Goal: Use online tool/utility: Utilize a website feature to perform a specific function

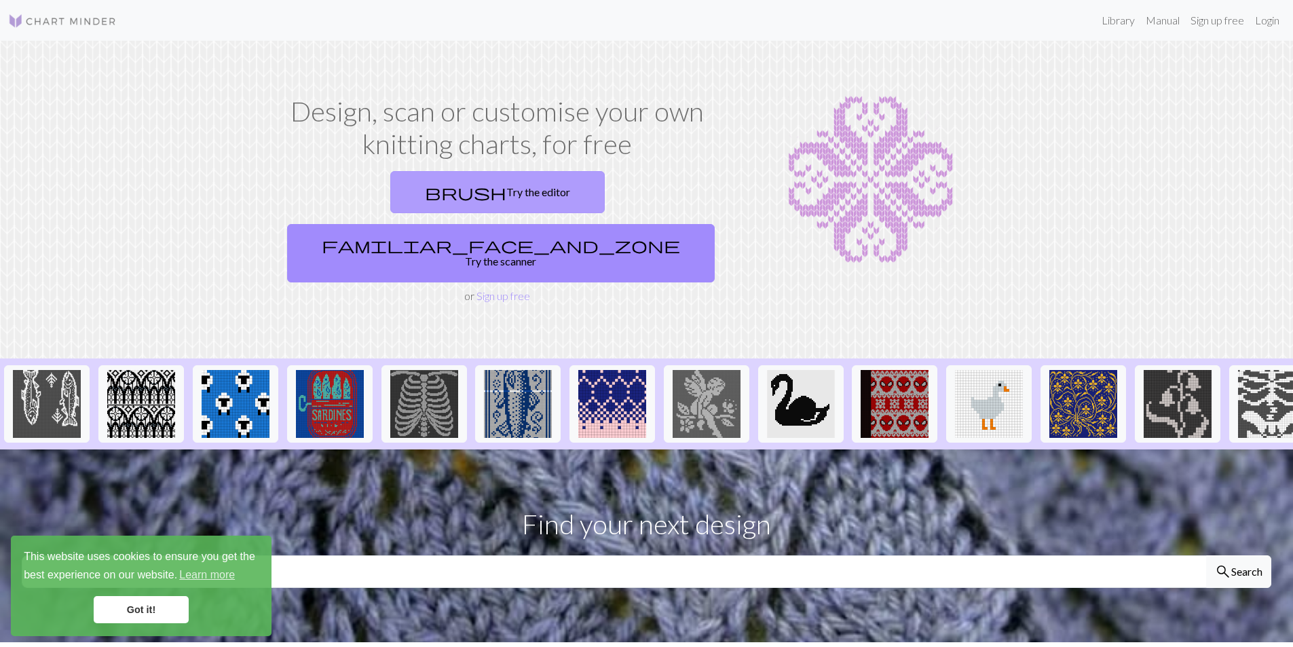
click at [407, 189] on link "brush Try the editor" at bounding box center [497, 192] width 215 height 42
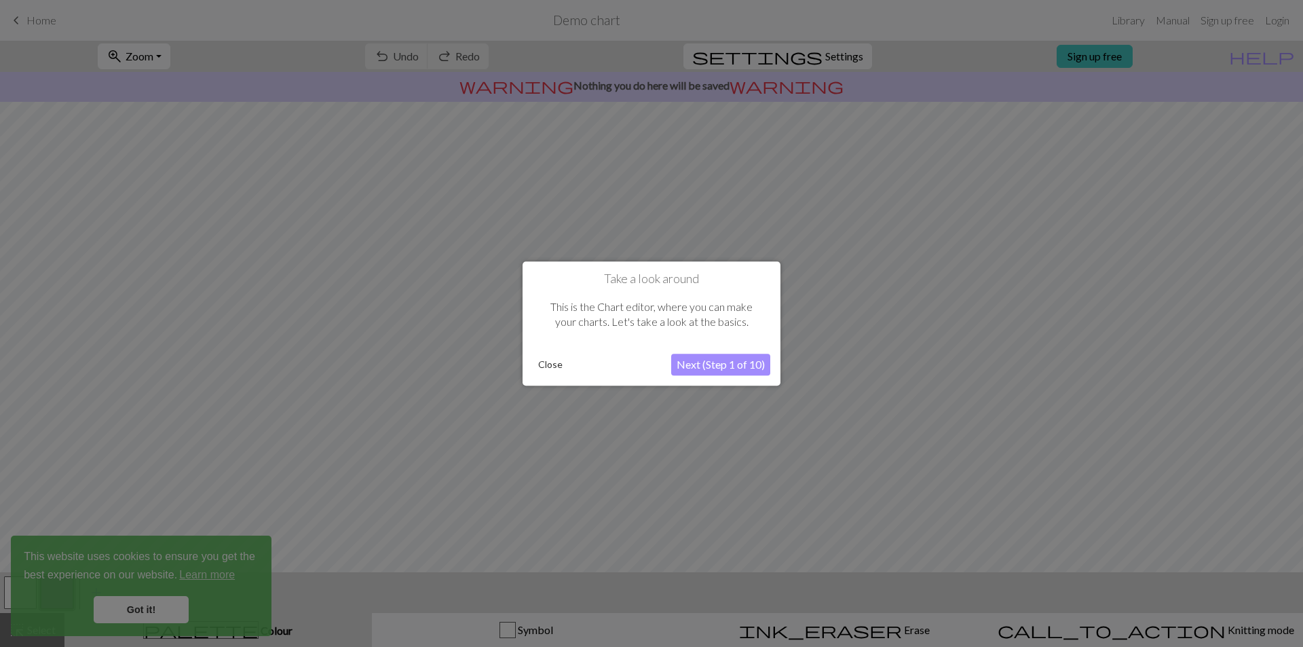
click at [549, 363] on button "Close" at bounding box center [550, 364] width 35 height 20
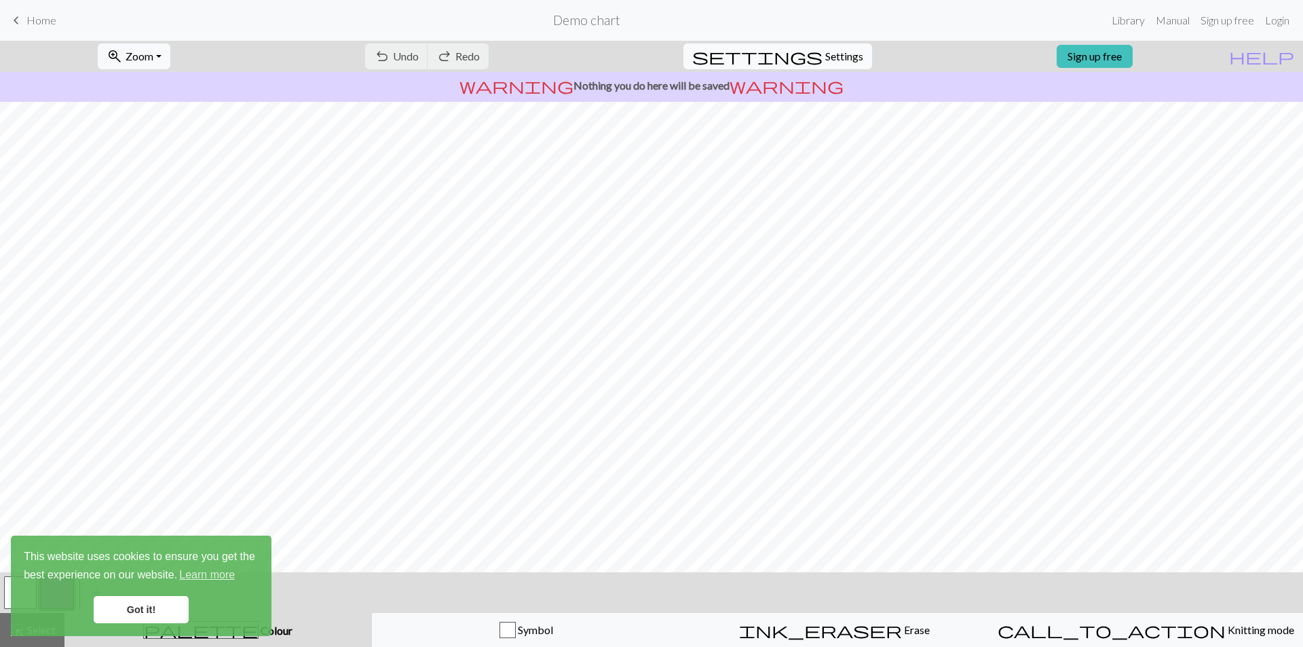
click at [809, 50] on span "settings" at bounding box center [757, 56] width 130 height 19
select select "aran"
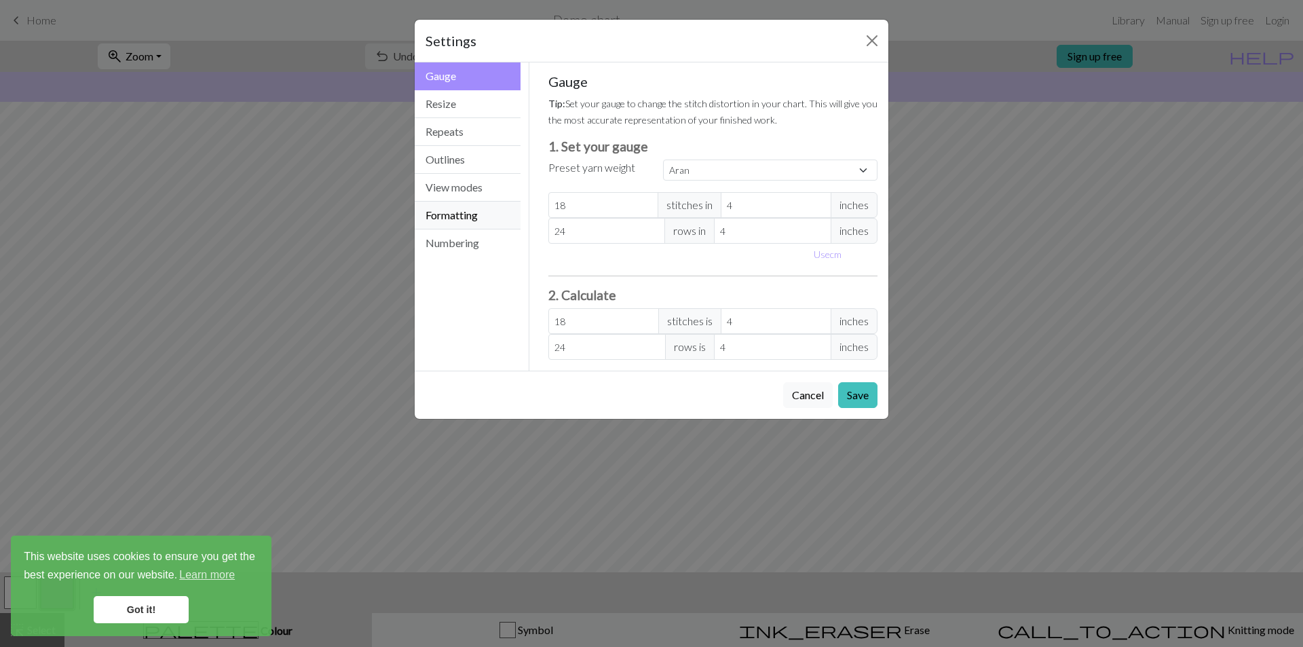
click at [464, 218] on button "Formatting" at bounding box center [468, 216] width 106 height 28
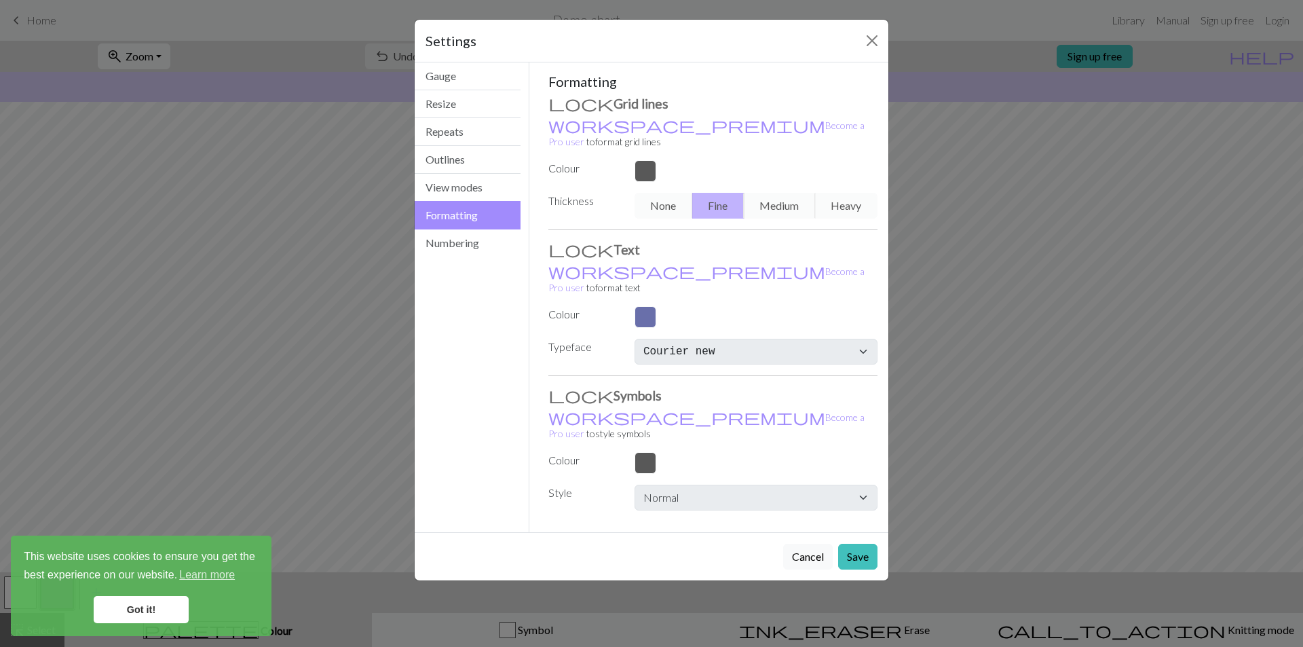
click at [645, 306] on div at bounding box center [756, 317] width 259 height 22
click at [649, 306] on div at bounding box center [756, 317] width 259 height 22
click at [955, 251] on div "Settings Formatting Gauge Resize Repeats Outlines View modes Formatting Numberi…" at bounding box center [651, 323] width 1303 height 647
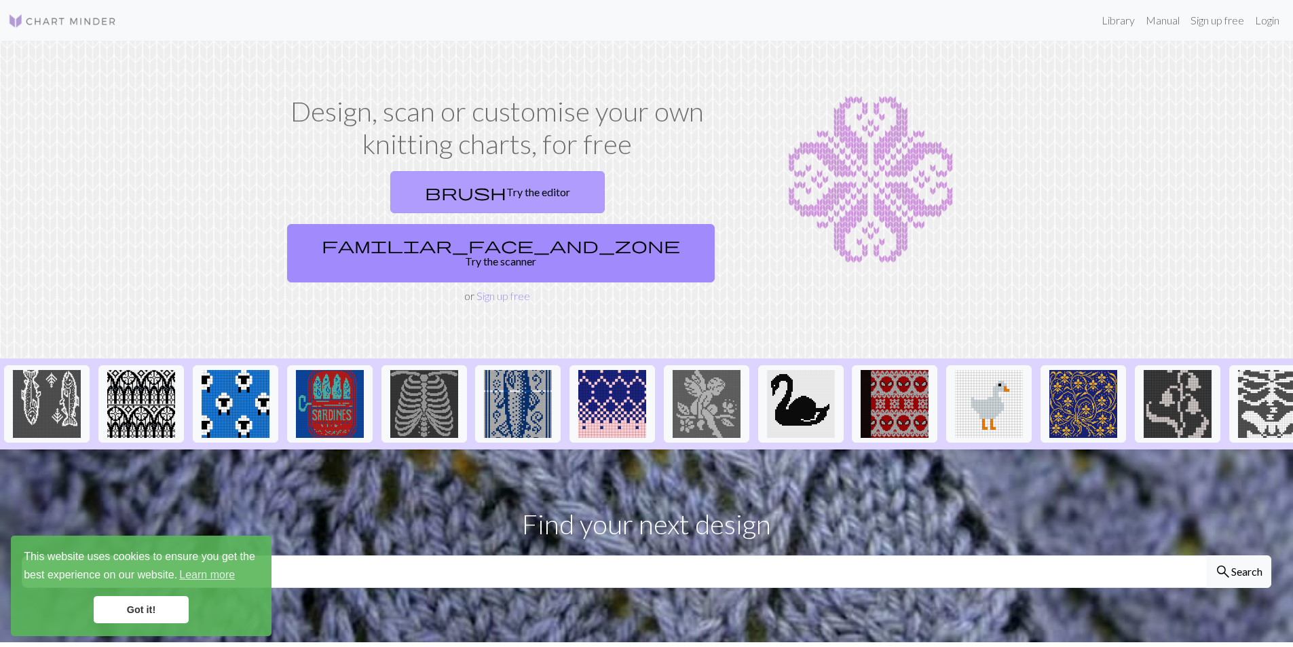
click at [391, 196] on link "brush Try the editor" at bounding box center [497, 192] width 215 height 42
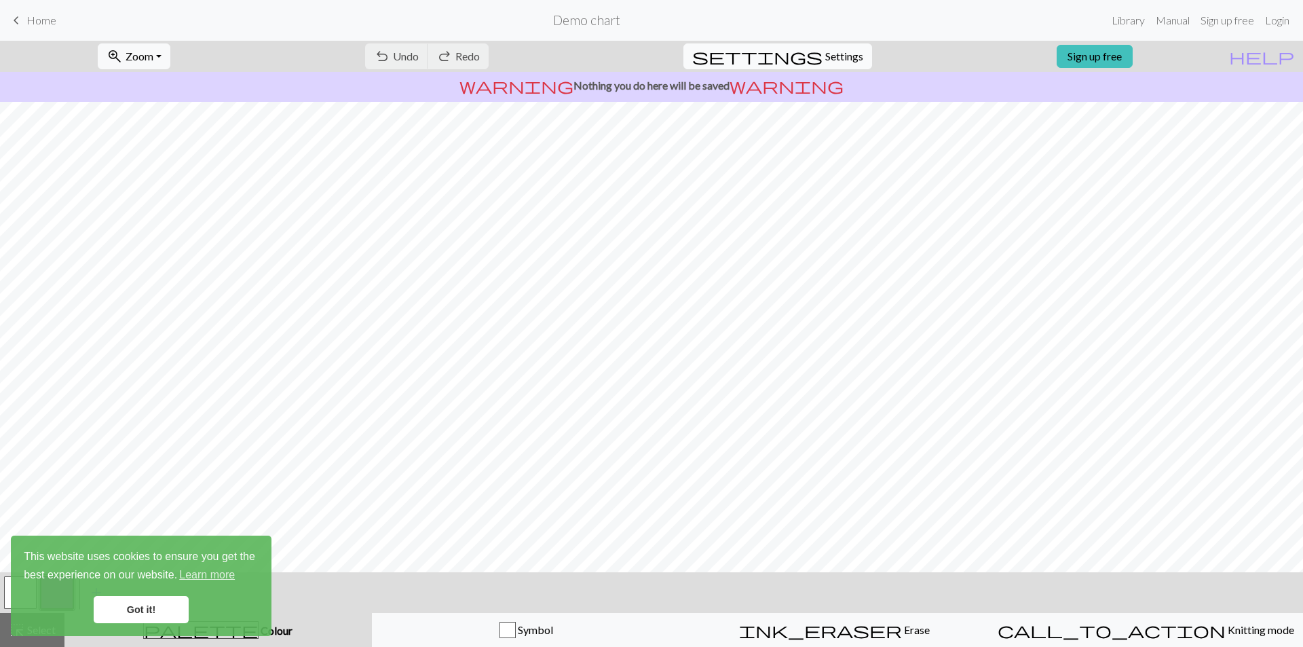
click at [838, 58] on span "Settings" at bounding box center [844, 56] width 38 height 16
select select "aran"
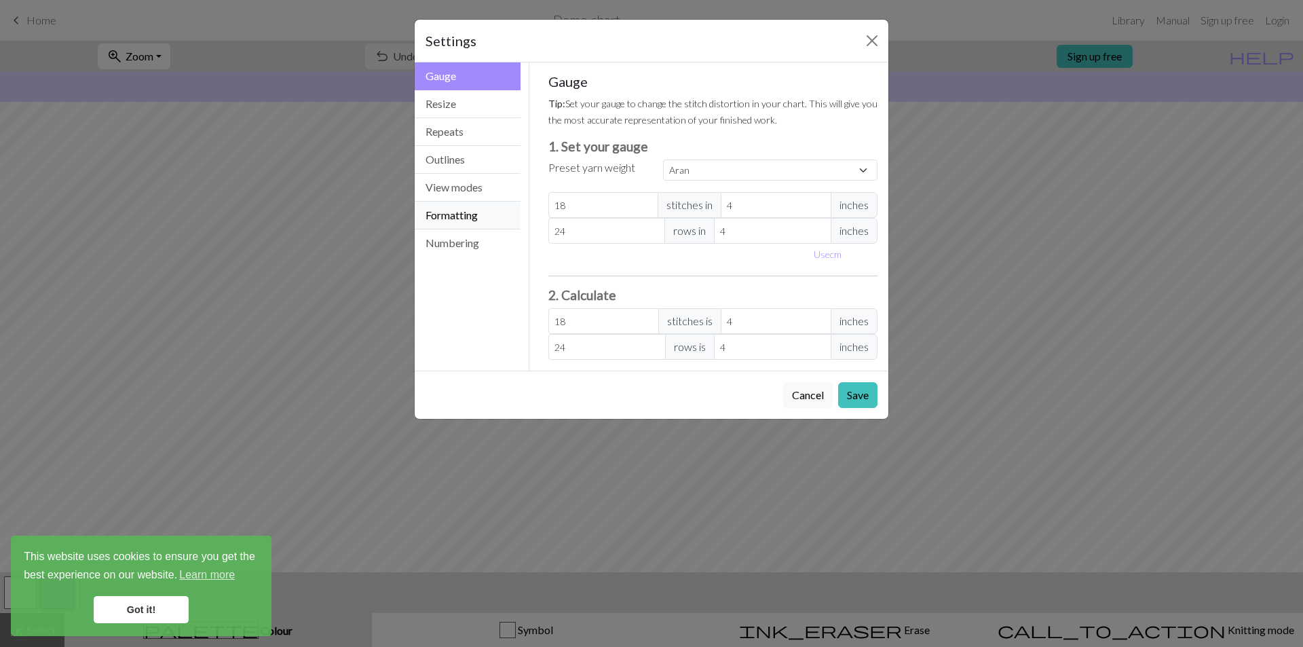
click at [484, 221] on button "Formatting" at bounding box center [468, 216] width 106 height 28
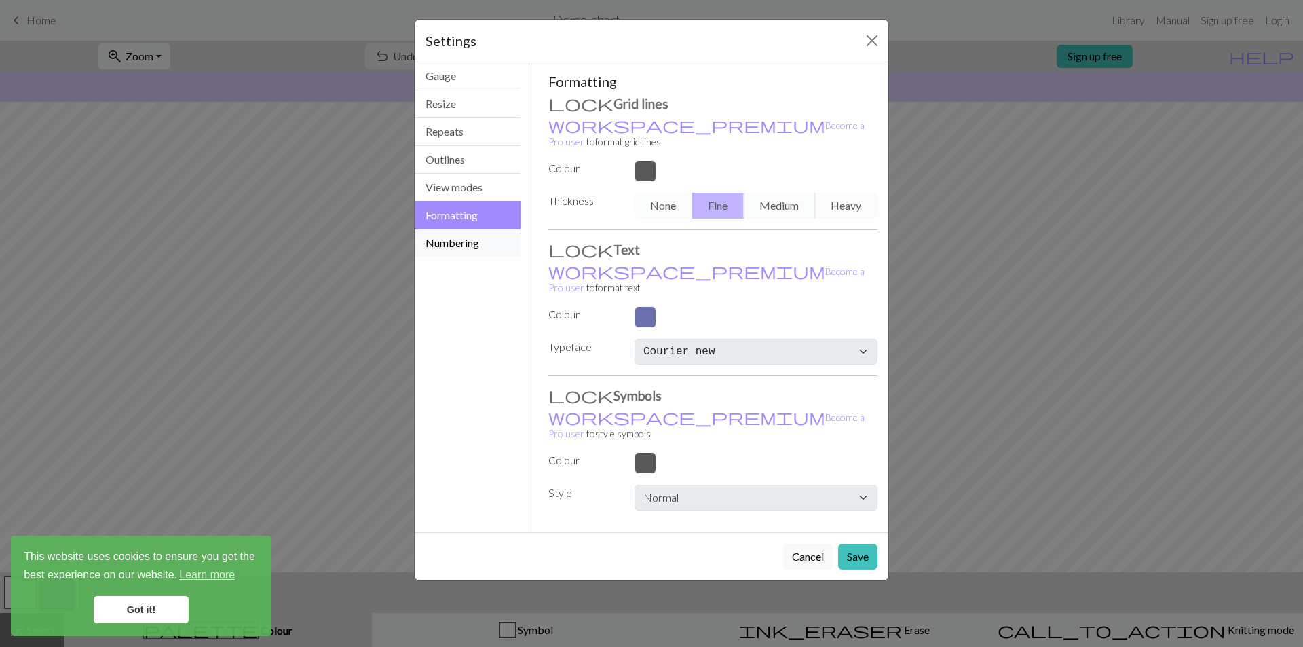
click at [508, 241] on button "Numbering" at bounding box center [468, 242] width 106 height 27
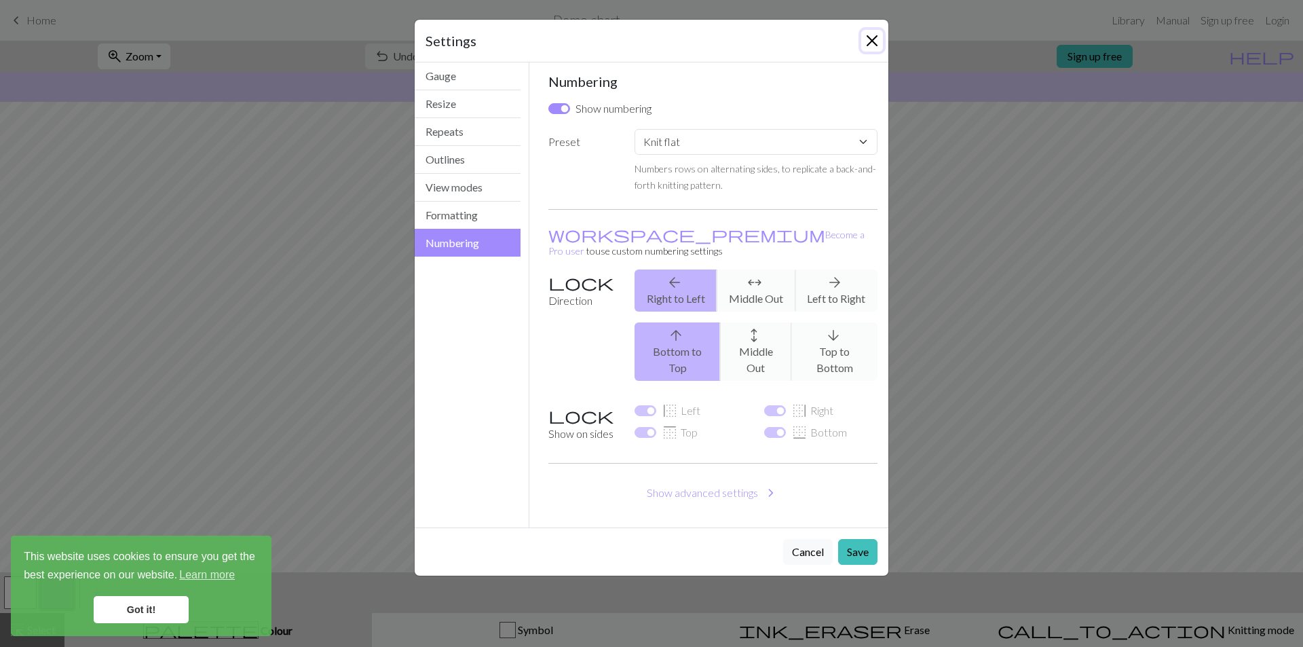
drag, startPoint x: 880, startPoint y: 35, endPoint x: 874, endPoint y: 37, distance: 6.9
click at [878, 36] on button "Close" at bounding box center [872, 41] width 22 height 22
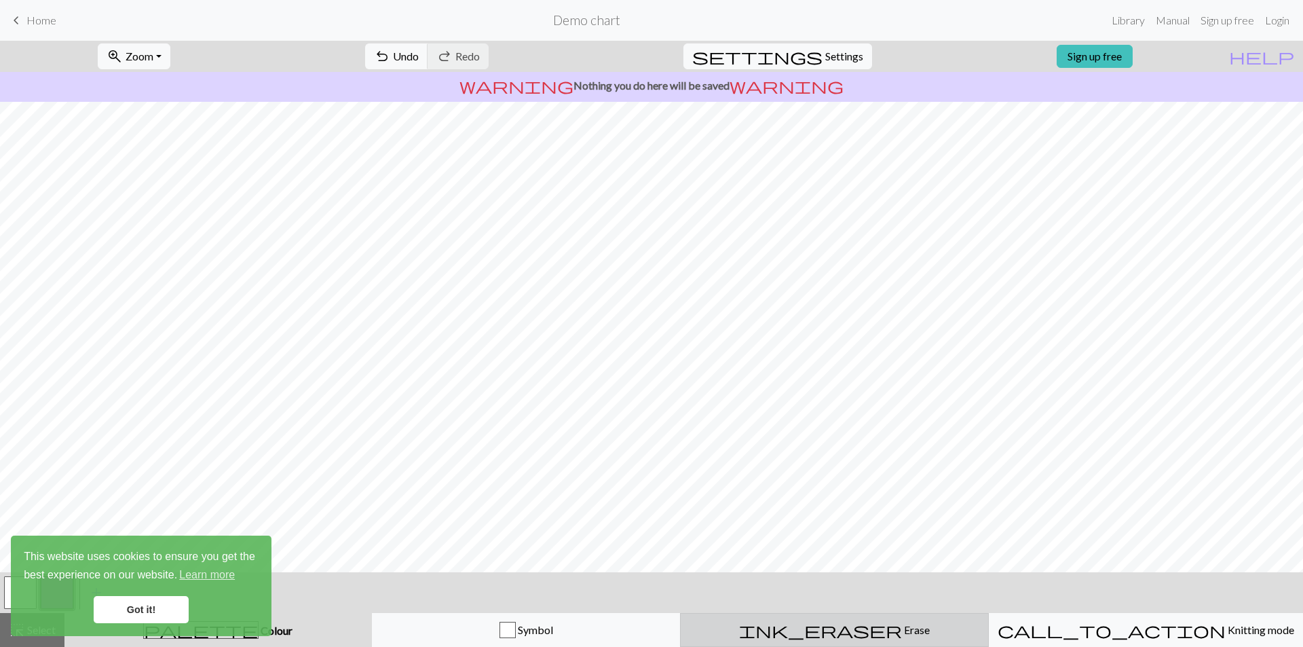
click at [823, 627] on span "ink_eraser" at bounding box center [820, 629] width 163 height 19
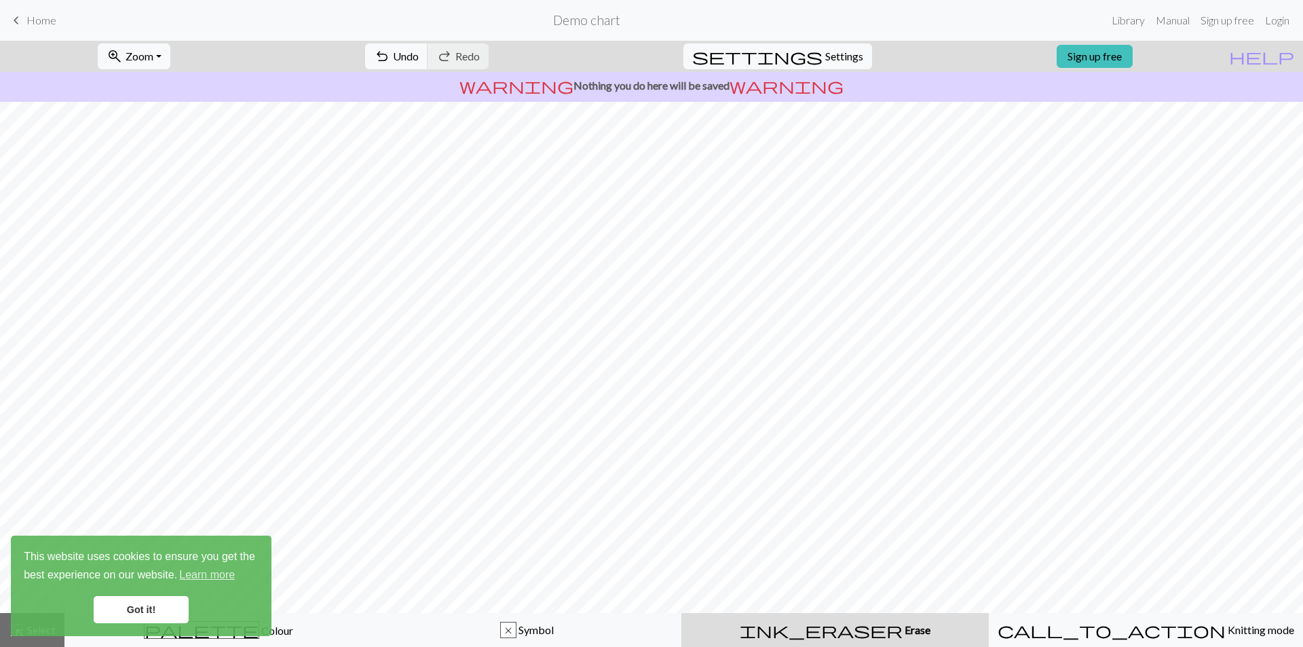
click at [813, 629] on div "ink_eraser Erase Erase" at bounding box center [835, 630] width 291 height 16
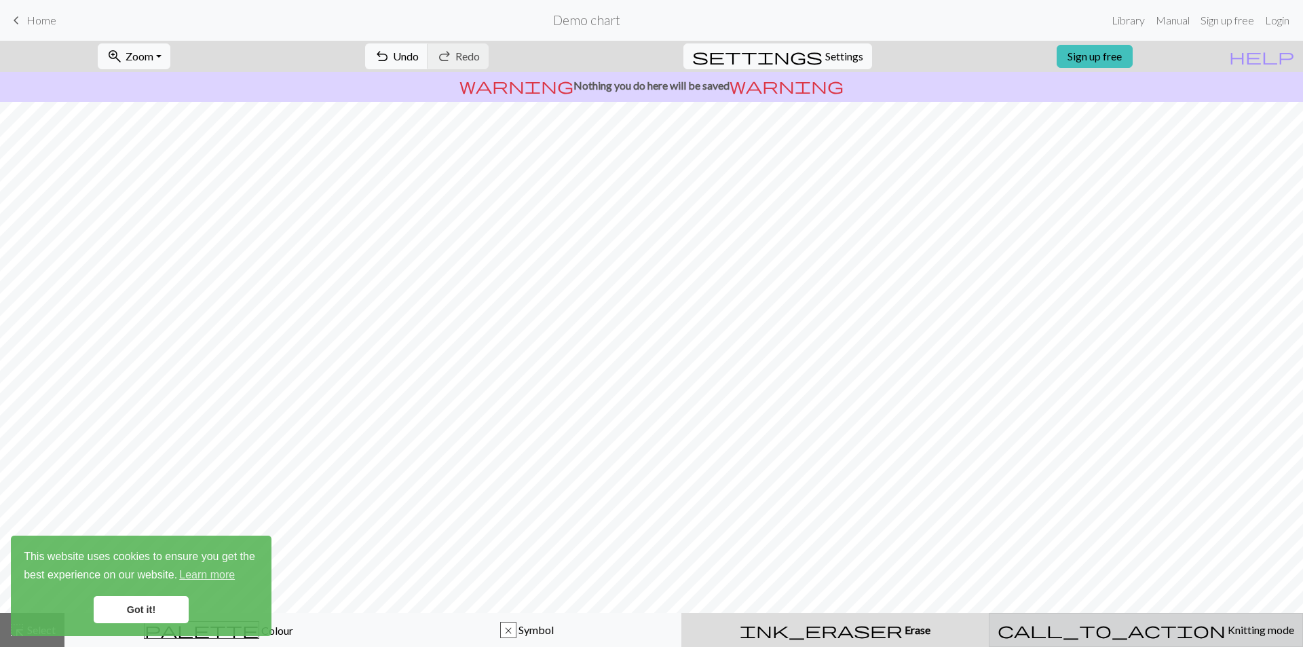
click at [1120, 622] on span "call_to_action" at bounding box center [1112, 629] width 228 height 19
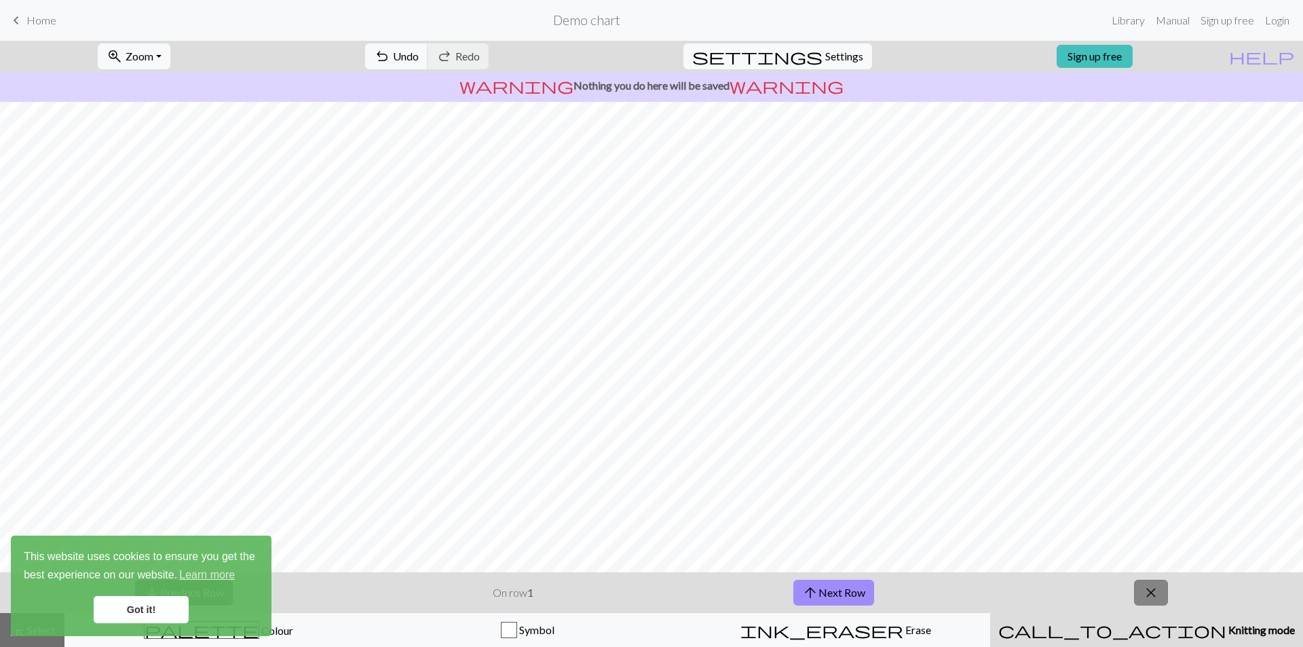
click at [1156, 599] on span "close" at bounding box center [1151, 592] width 16 height 19
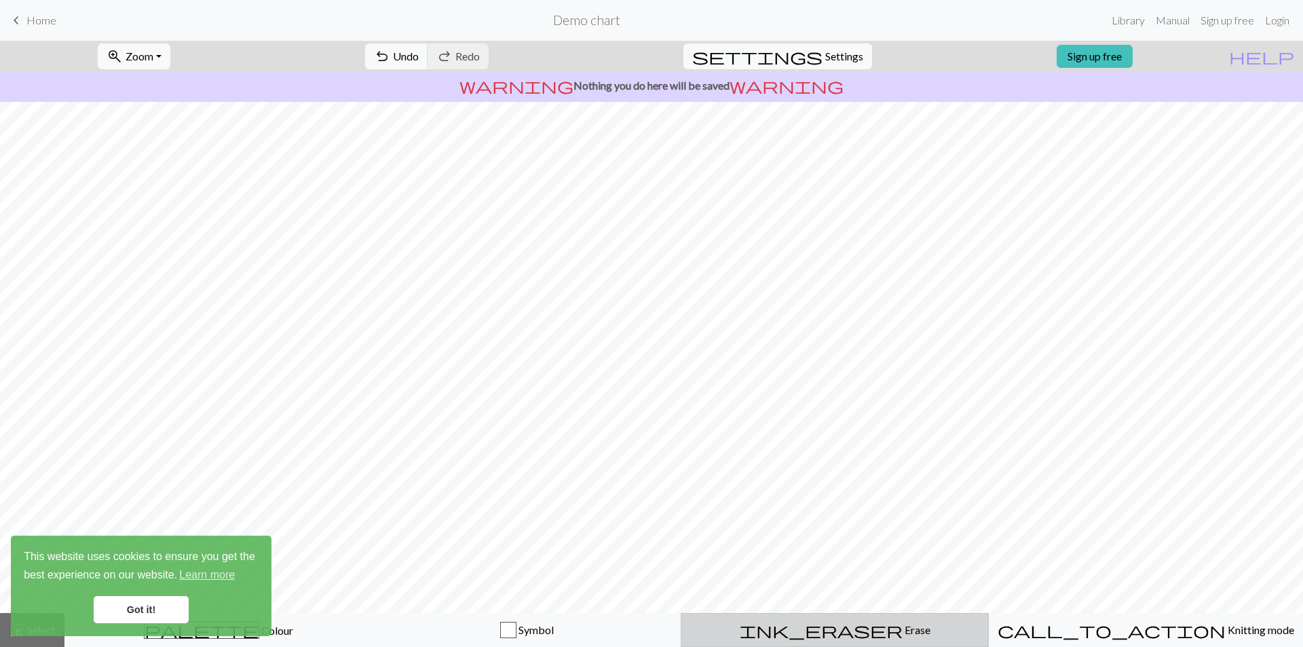
click at [903, 626] on span "Erase" at bounding box center [917, 629] width 28 height 13
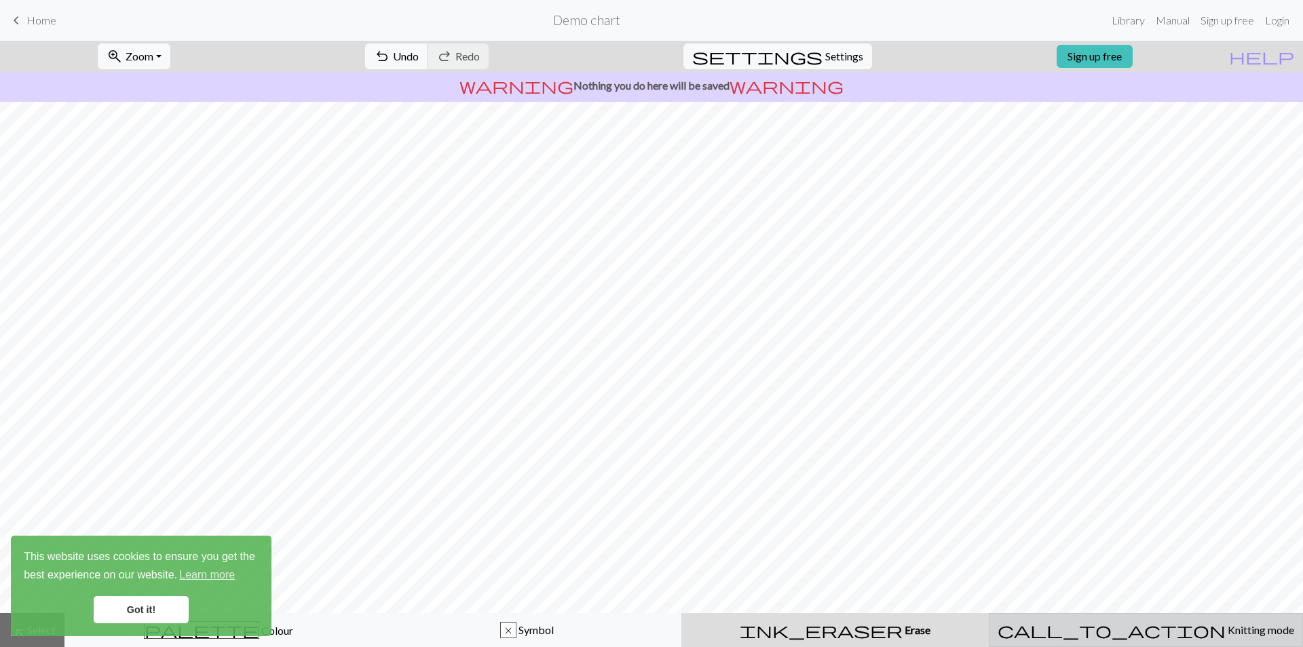
click at [1226, 629] on span "Knitting mode" at bounding box center [1260, 629] width 69 height 13
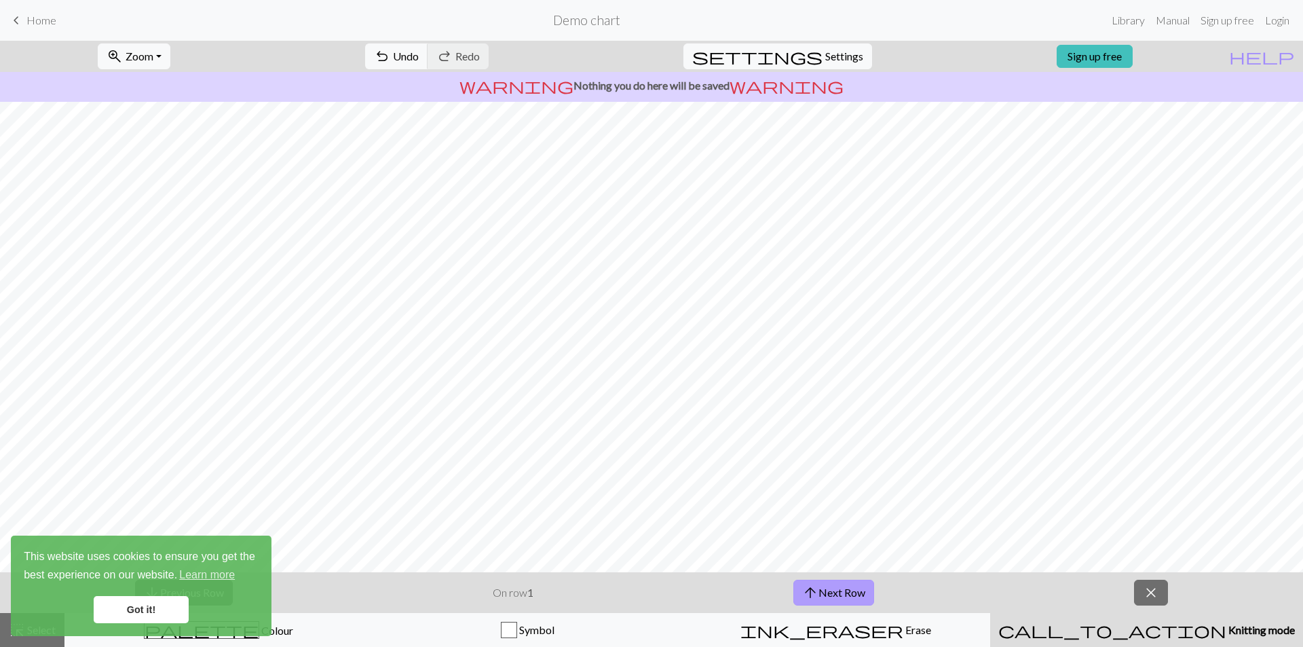
click at [815, 595] on span "arrow_upward" at bounding box center [810, 592] width 16 height 19
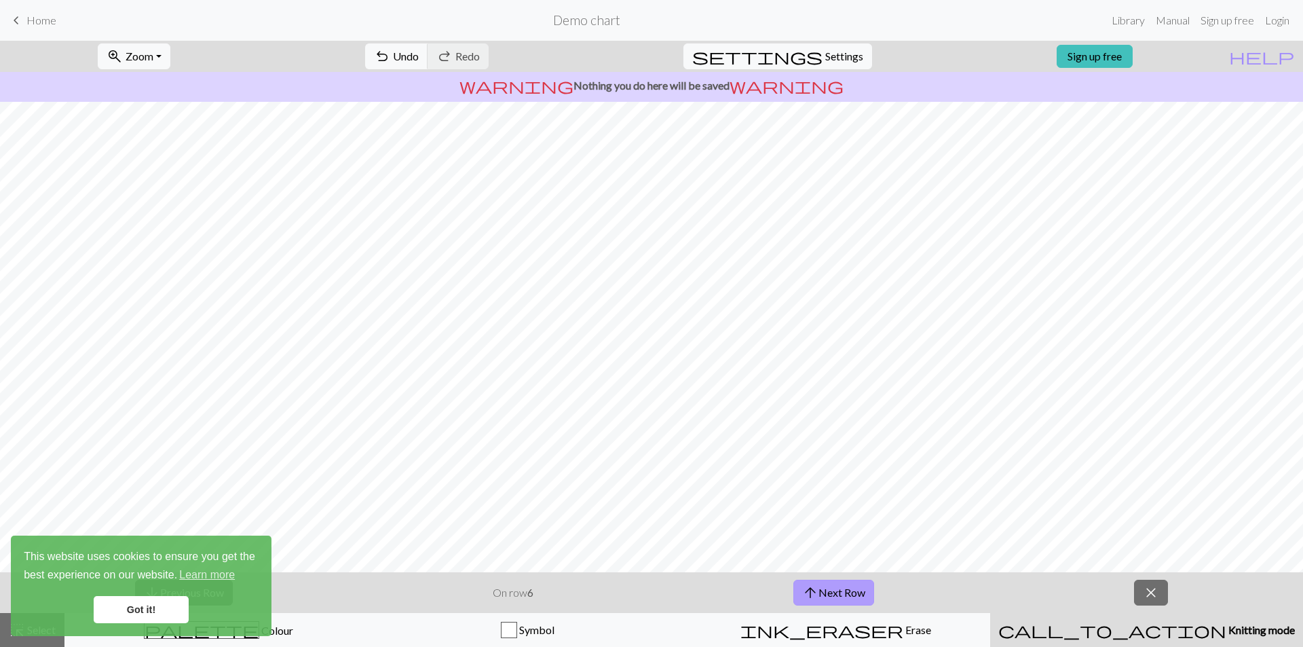
click at [815, 595] on span "arrow_upward" at bounding box center [810, 592] width 16 height 19
click at [419, 50] on span "Undo" at bounding box center [406, 56] width 26 height 13
click at [419, 51] on span "Undo" at bounding box center [406, 56] width 26 height 13
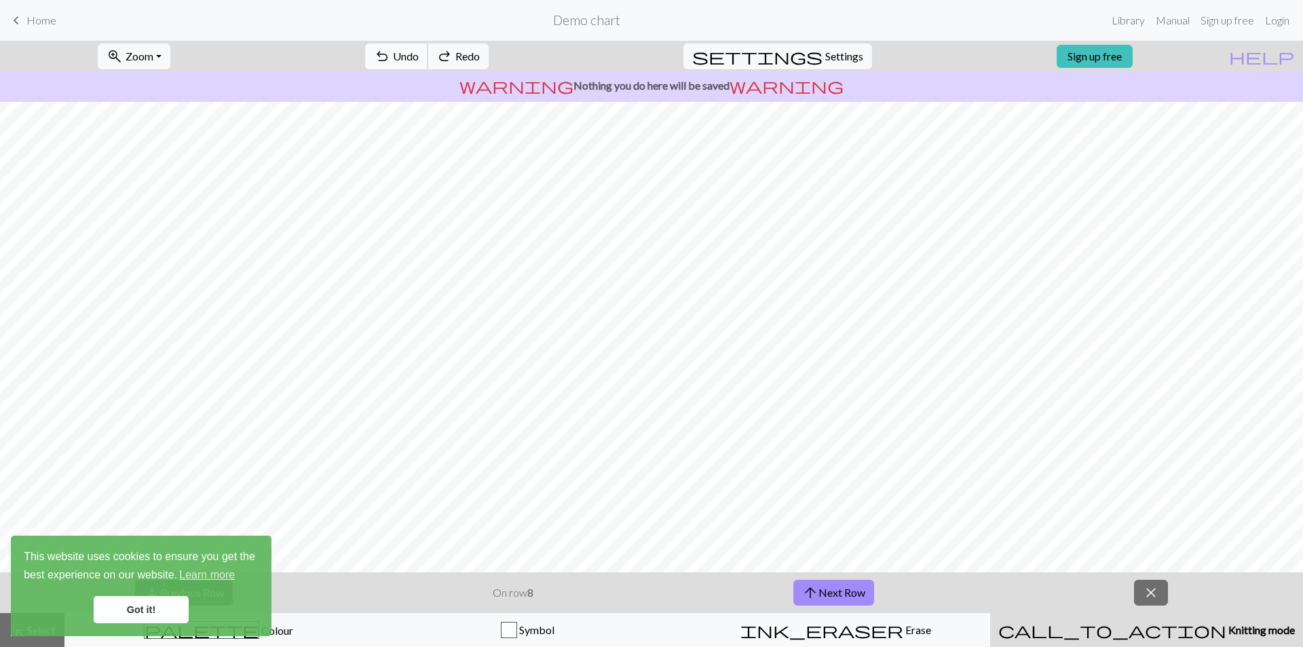
click at [419, 51] on span "Undo" at bounding box center [406, 56] width 26 height 13
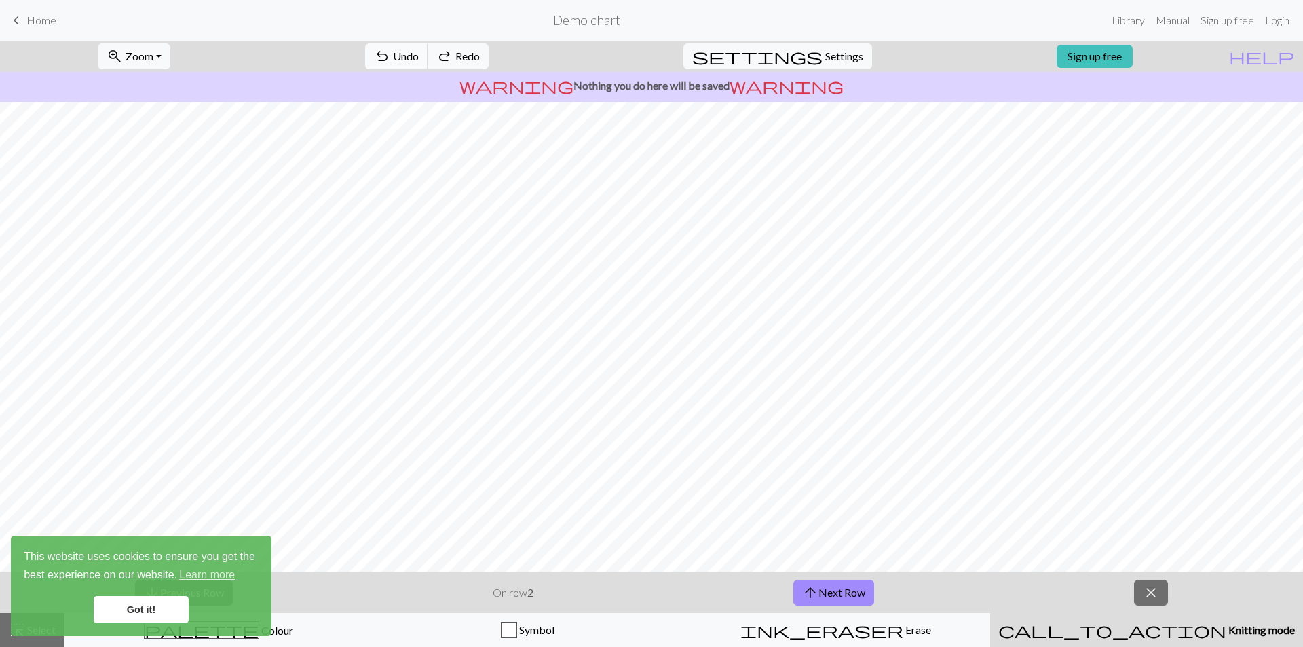
click at [419, 51] on span "Undo" at bounding box center [406, 56] width 26 height 13
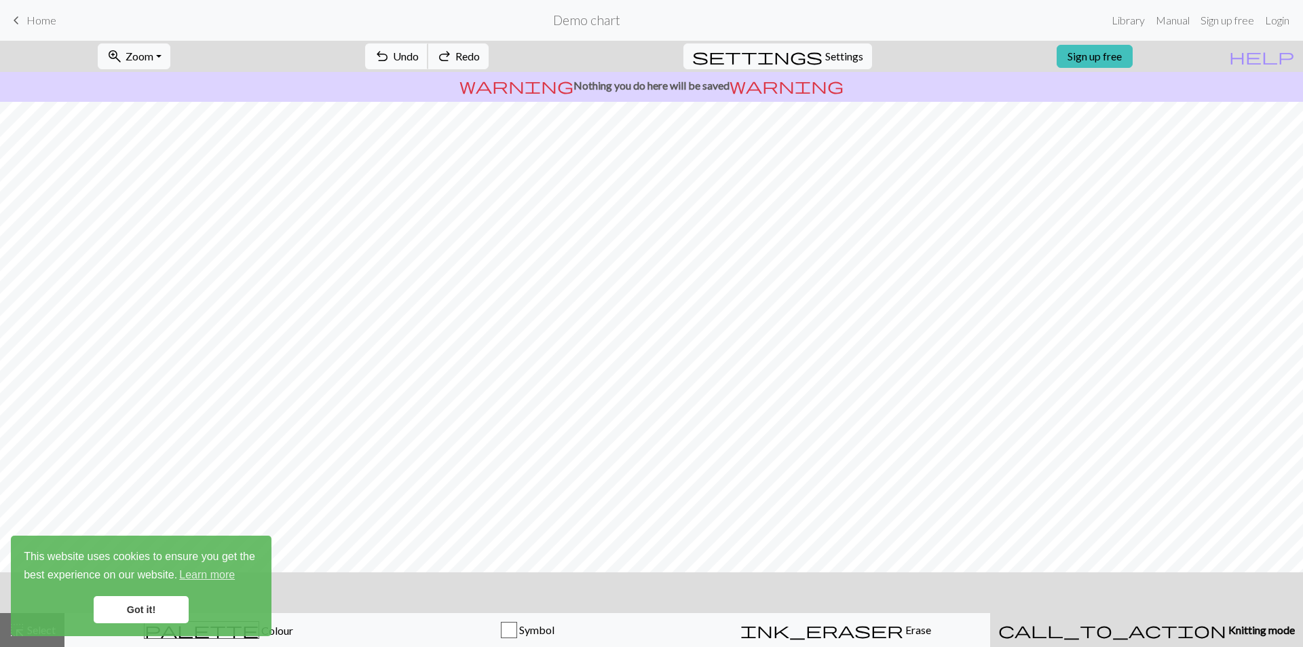
click at [419, 51] on span "Undo" at bounding box center [406, 56] width 26 height 13
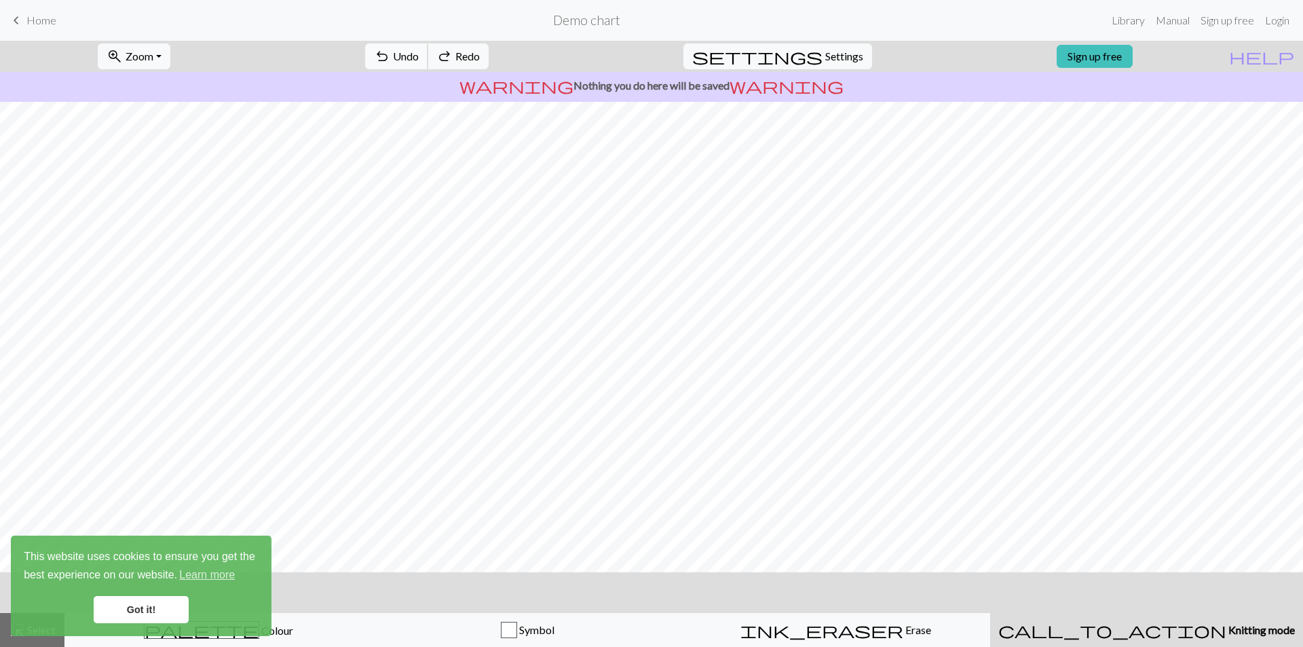
click at [419, 51] on span "Undo" at bounding box center [406, 56] width 26 height 13
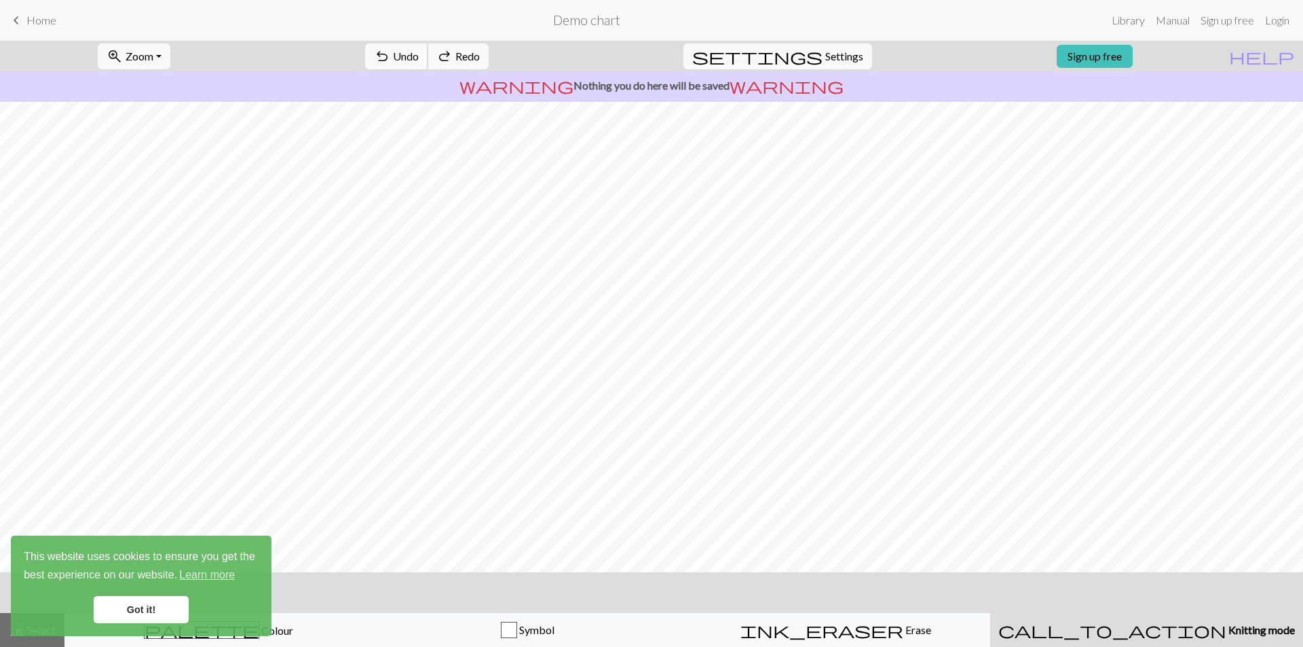
click at [419, 51] on span "Undo" at bounding box center [406, 56] width 26 height 13
click at [455, 51] on div "undo Undo Undo redo Redo Redo" at bounding box center [427, 56] width 144 height 31
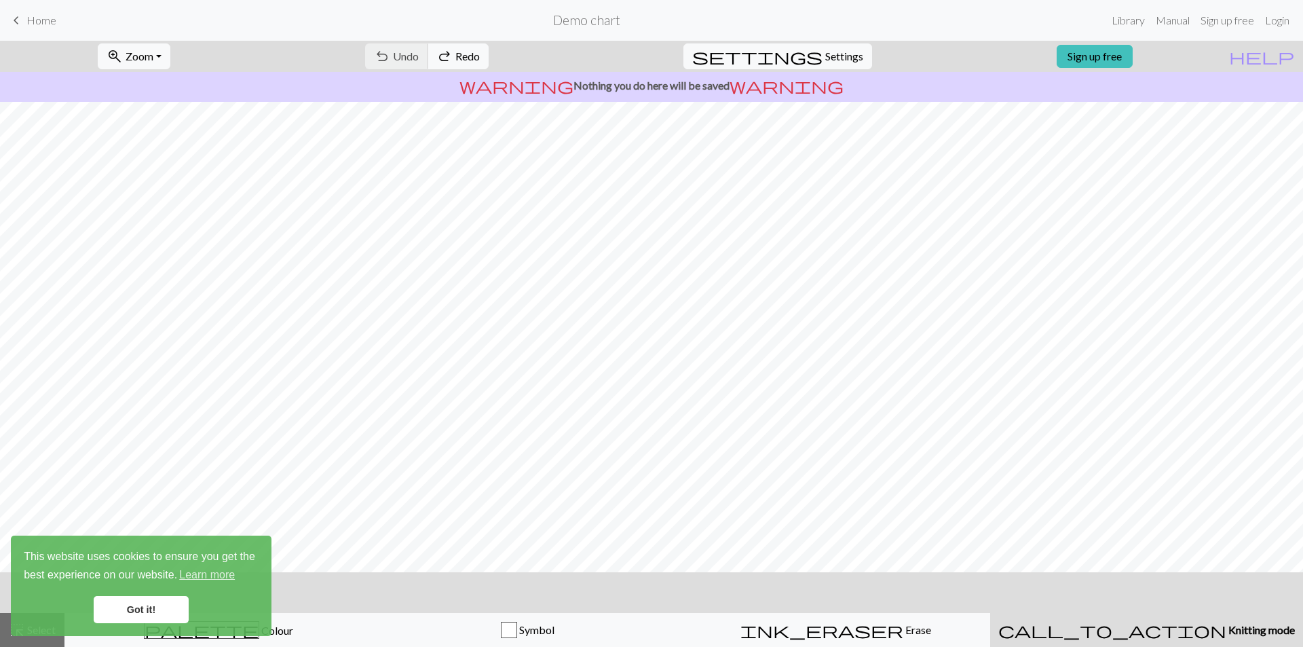
click at [455, 51] on div "undo Undo Undo redo Redo Redo" at bounding box center [427, 56] width 144 height 31
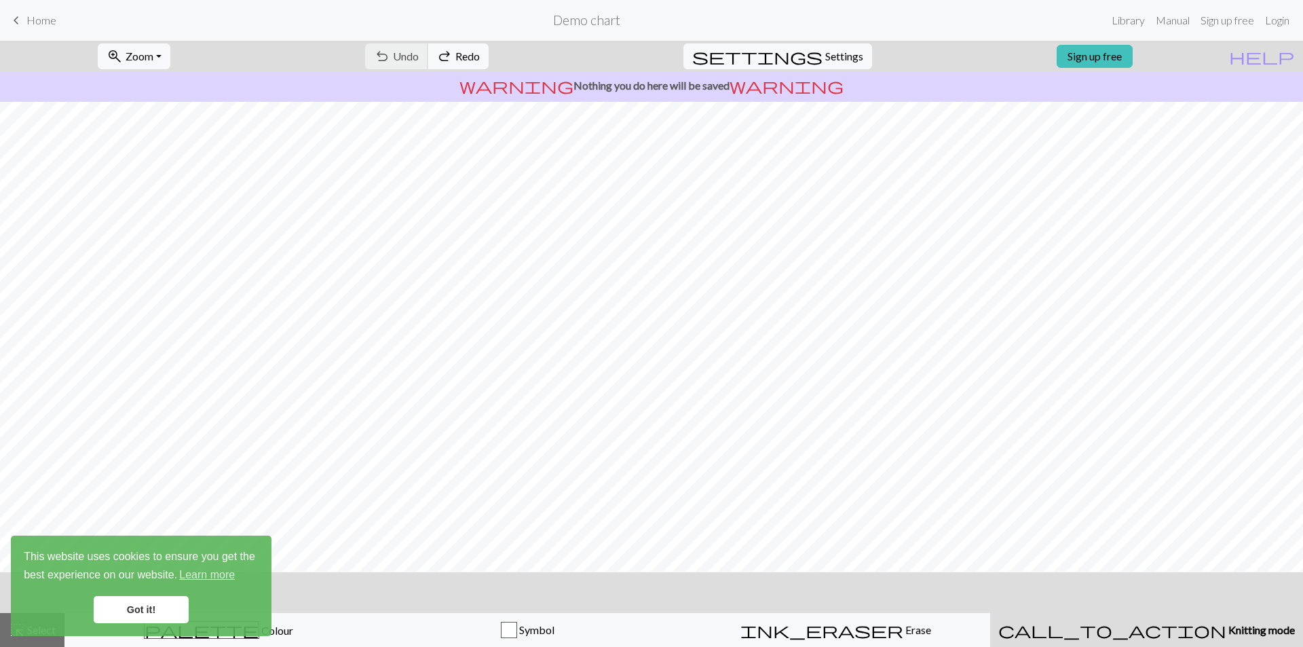
click at [455, 51] on div "undo Undo Undo redo Redo Redo" at bounding box center [427, 56] width 144 height 31
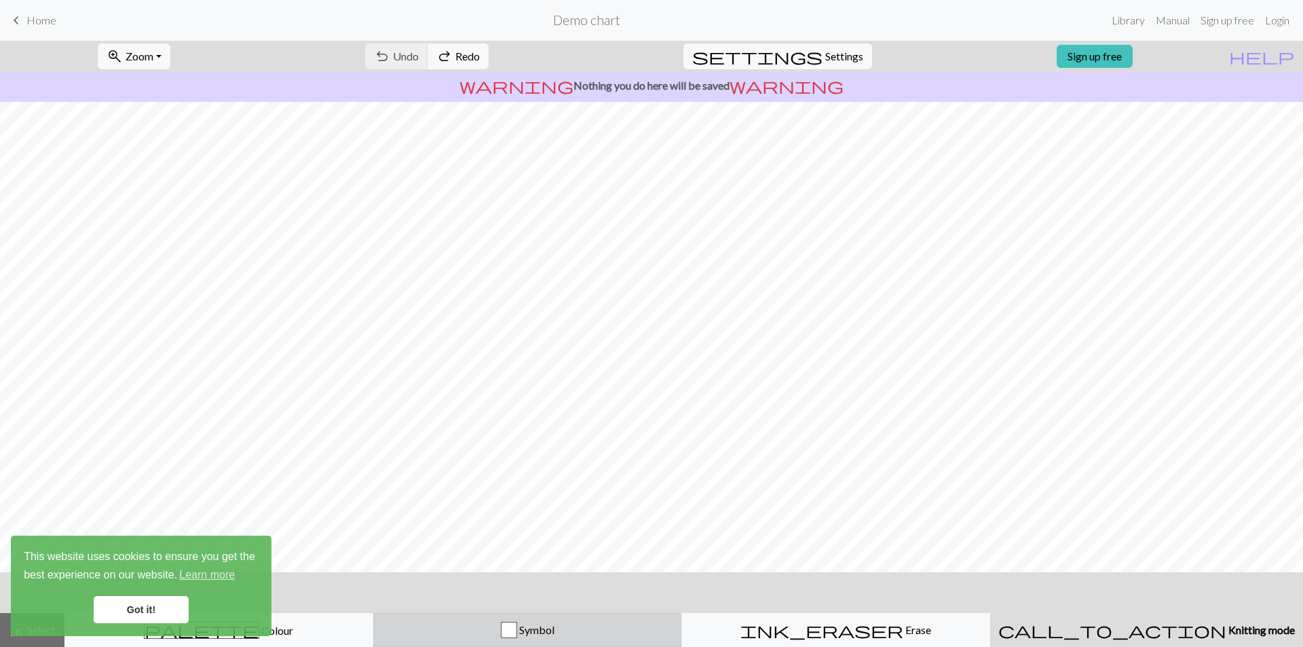
click at [543, 632] on span "Symbol" at bounding box center [535, 629] width 37 height 13
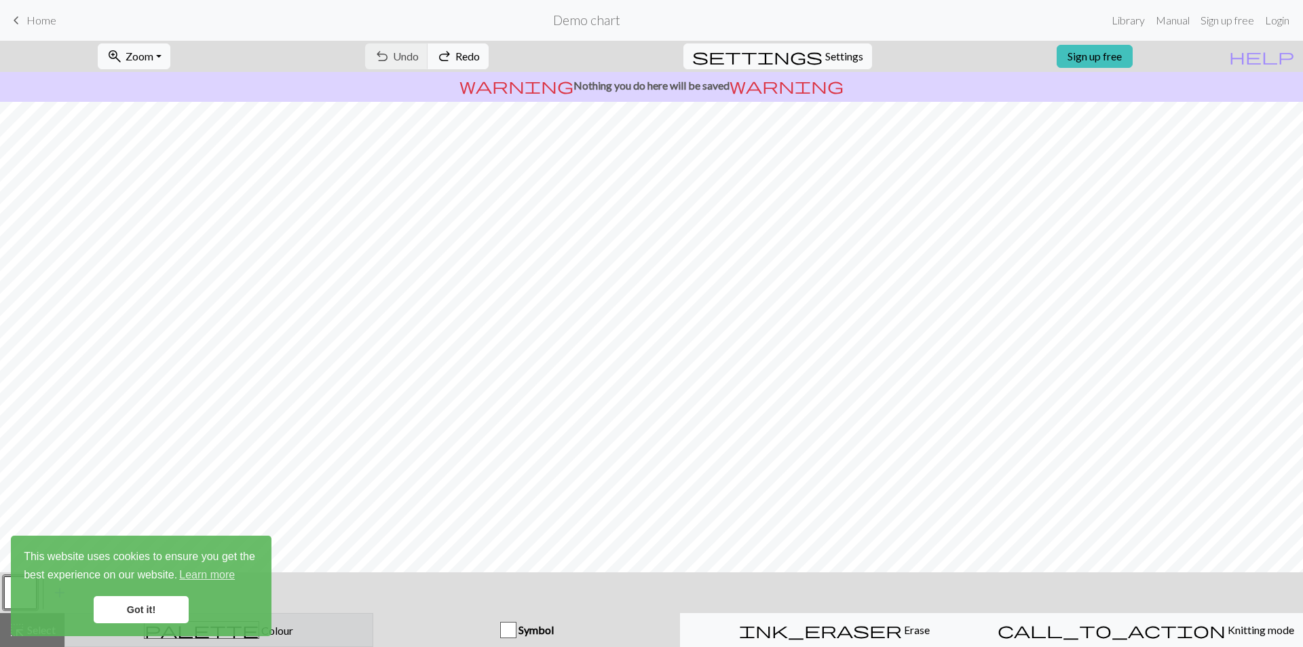
click at [333, 634] on div "palette Colour Colour" at bounding box center [218, 630] width 291 height 18
click at [491, 629] on div "Symbol" at bounding box center [526, 630] width 291 height 16
click at [549, 619] on button "Symbol" at bounding box center [527, 630] width 308 height 34
click at [174, 610] on link "Got it!" at bounding box center [141, 609] width 95 height 27
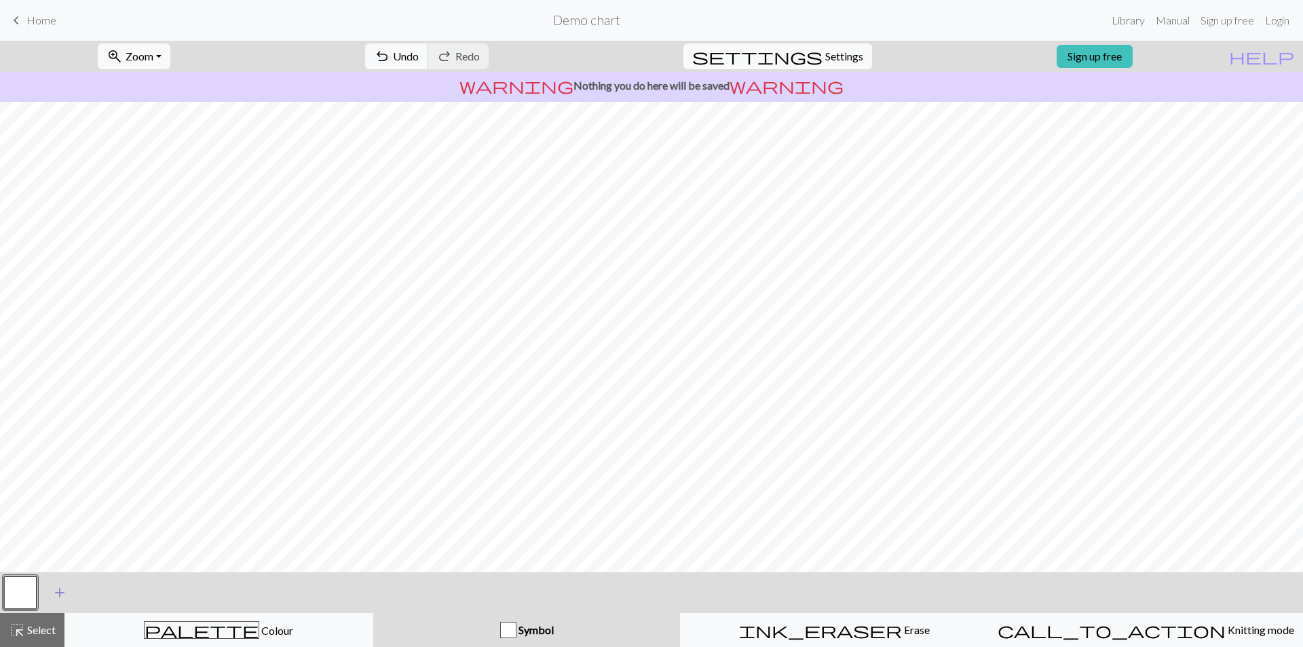
click at [52, 591] on span "add" at bounding box center [60, 592] width 16 height 19
click at [41, 632] on span "Select" at bounding box center [40, 629] width 31 height 13
click at [547, 626] on span "Symbol" at bounding box center [535, 629] width 37 height 13
click at [52, 593] on button "button" at bounding box center [57, 592] width 33 height 33
click at [79, 591] on div "add Add a symbol" at bounding box center [96, 592] width 38 height 41
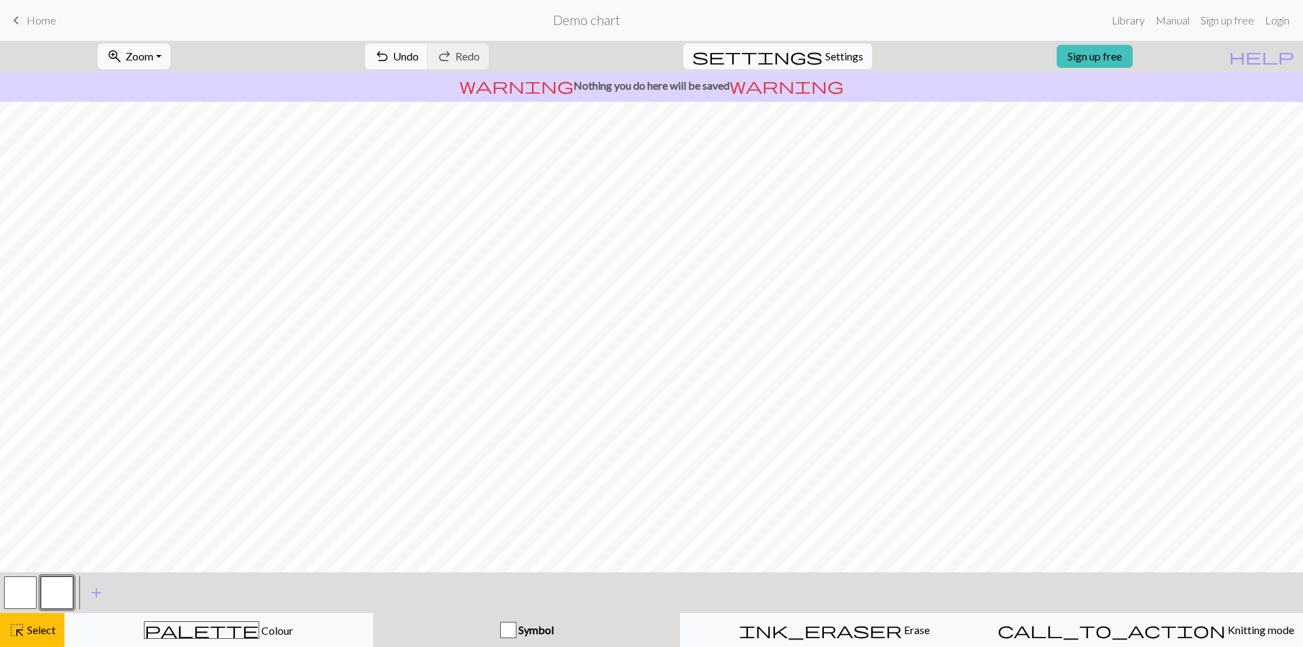
click at [825, 57] on span "Settings" at bounding box center [844, 56] width 38 height 16
select select "flat"
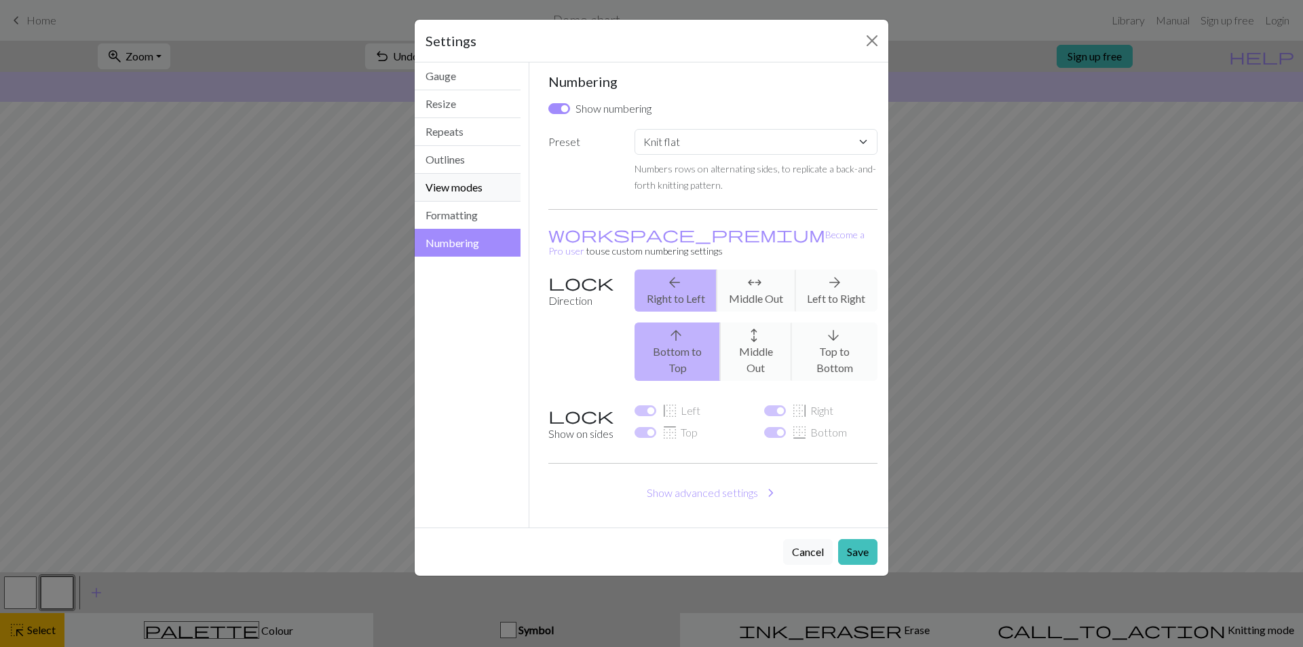
click at [483, 183] on button "View modes" at bounding box center [468, 188] width 106 height 28
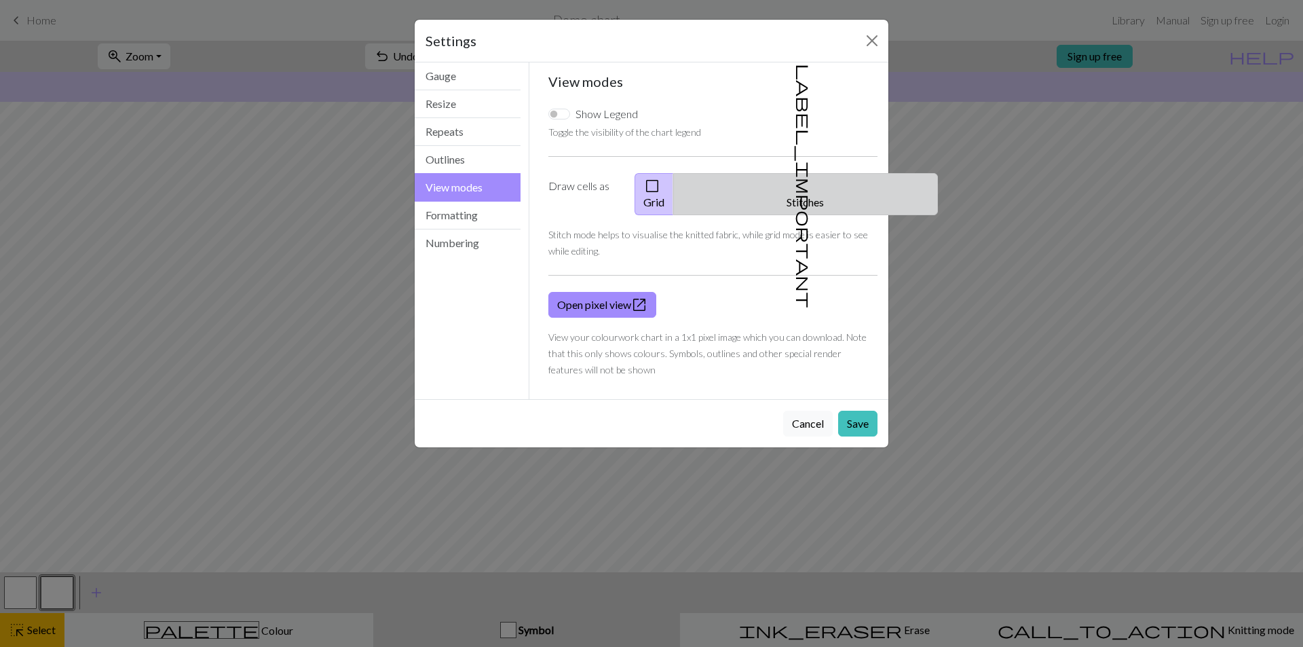
click at [813, 186] on button "label_important Stitches" at bounding box center [805, 194] width 265 height 42
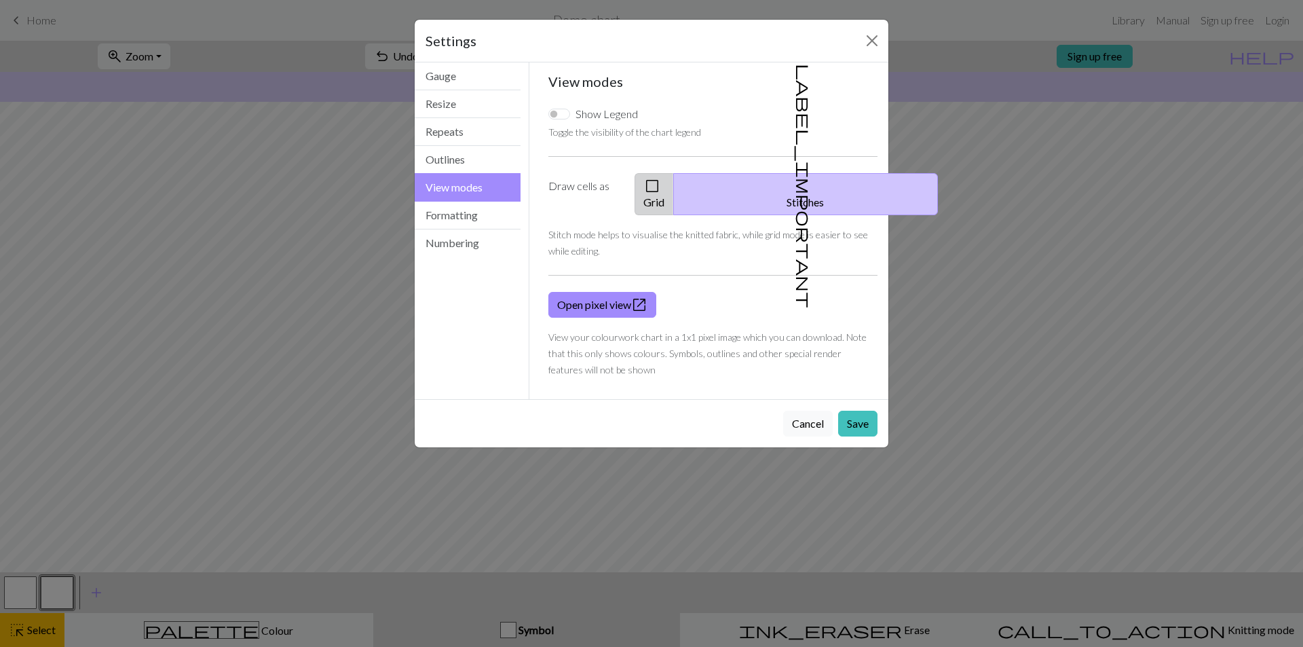
click at [674, 186] on button "check_box_outline_blank Grid" at bounding box center [654, 194] width 39 height 42
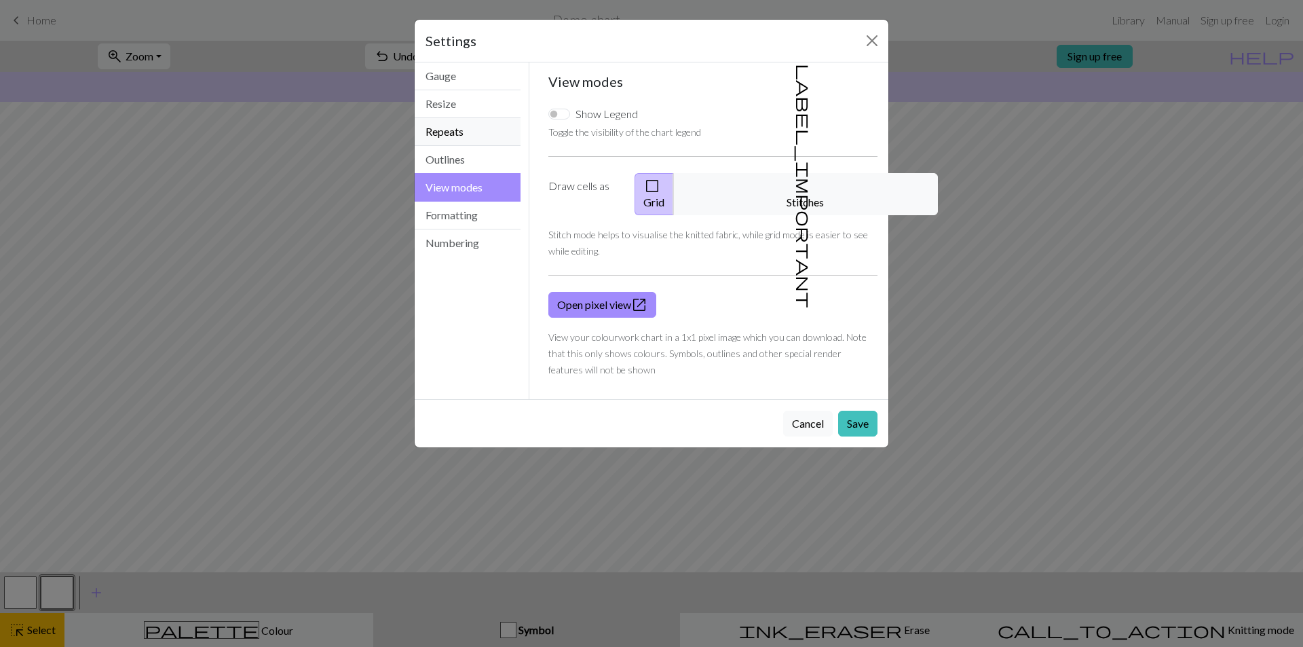
click at [452, 140] on button "Repeats" at bounding box center [468, 132] width 106 height 28
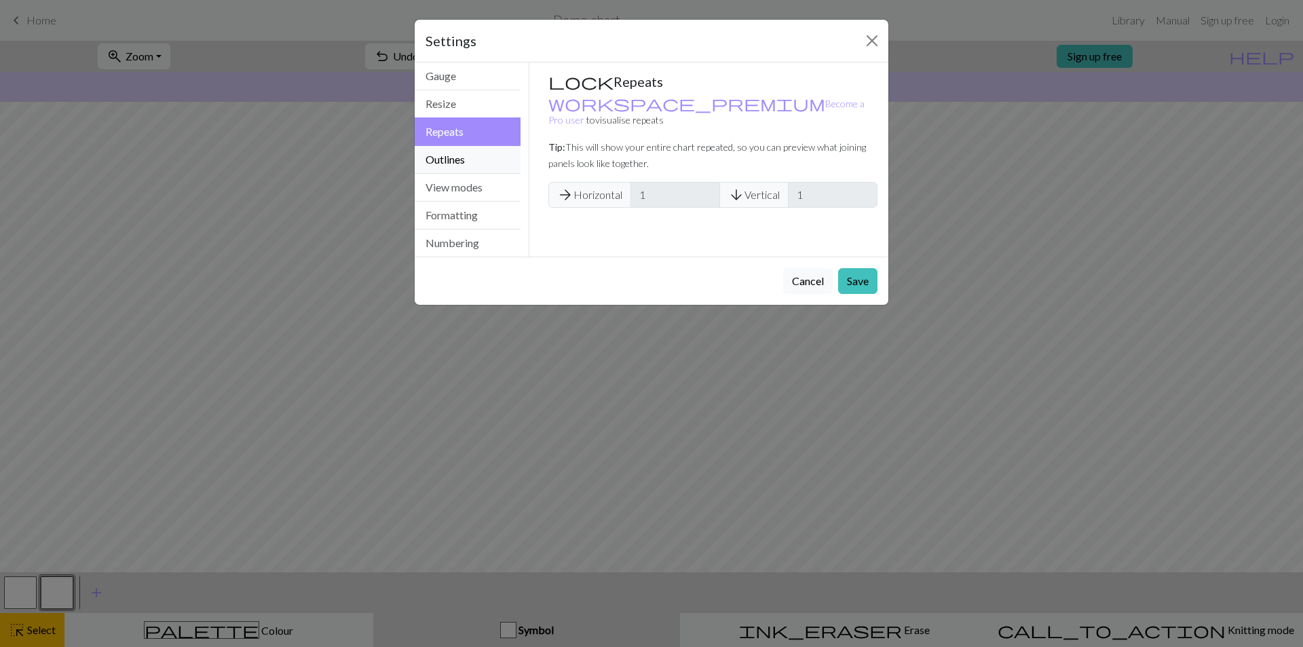
click at [460, 164] on button "Outlines" at bounding box center [468, 160] width 106 height 28
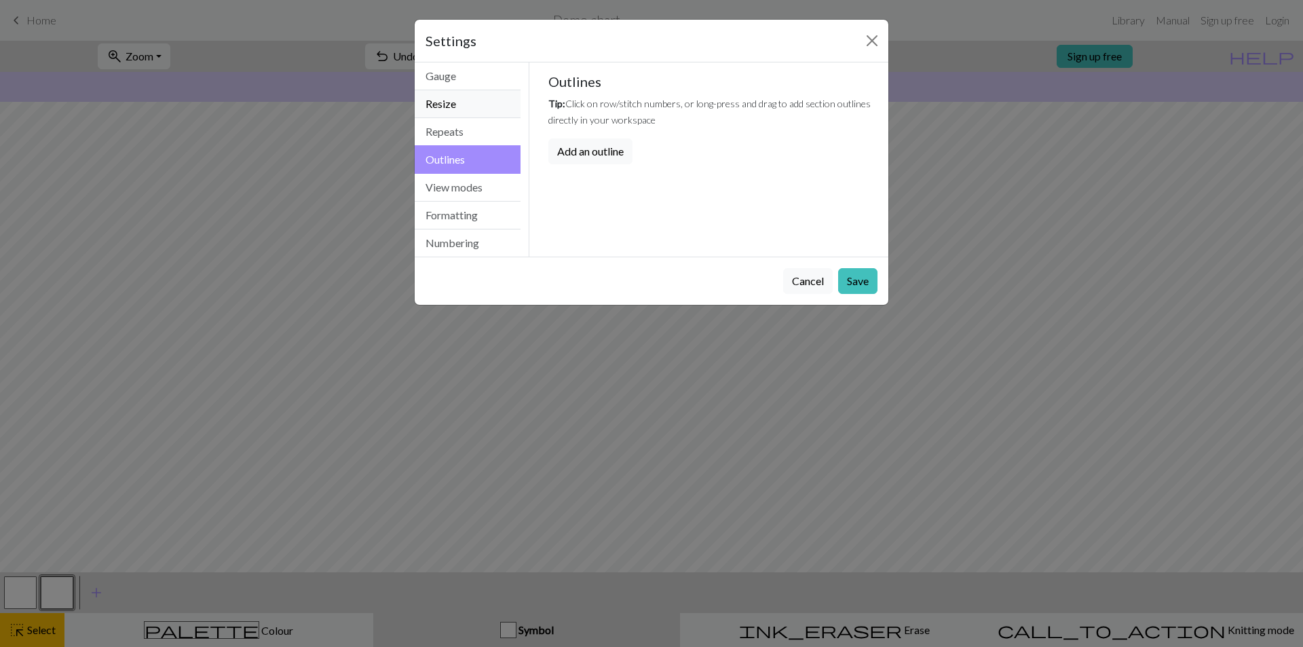
click at [457, 111] on button "Resize" at bounding box center [468, 104] width 106 height 28
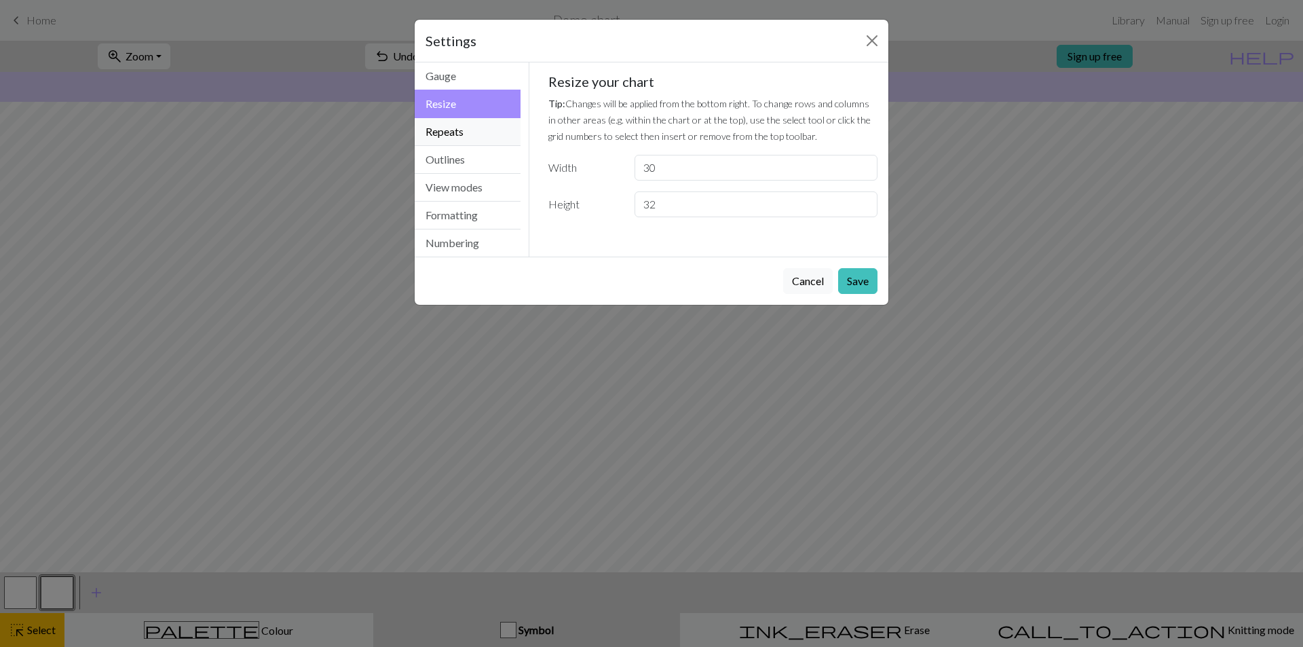
click at [455, 122] on button "Repeats" at bounding box center [468, 132] width 106 height 28
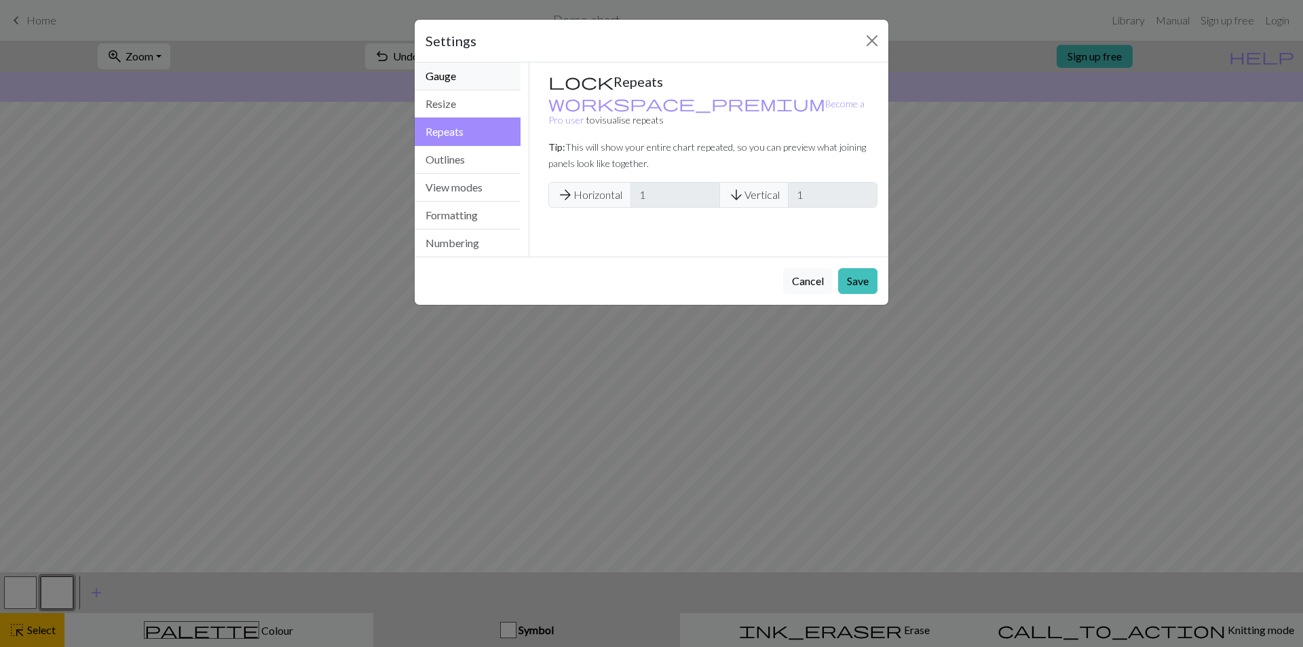
click at [464, 84] on button "Gauge" at bounding box center [468, 76] width 106 height 28
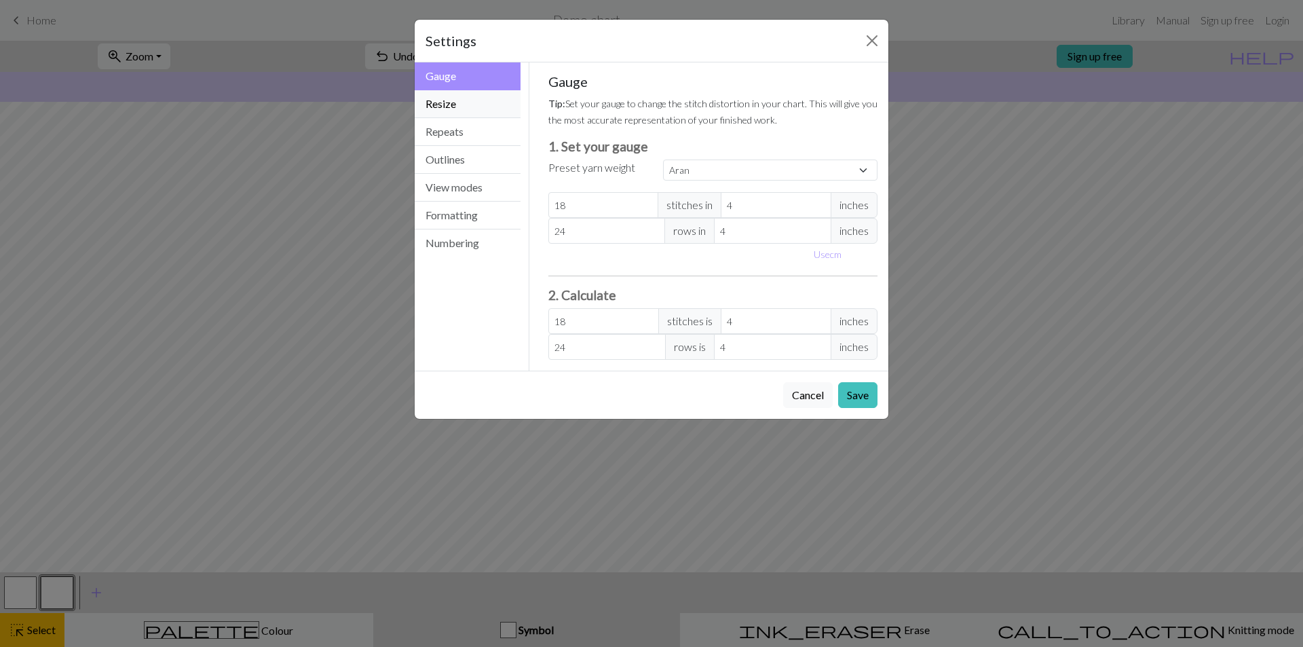
click at [464, 100] on button "Resize" at bounding box center [468, 104] width 106 height 28
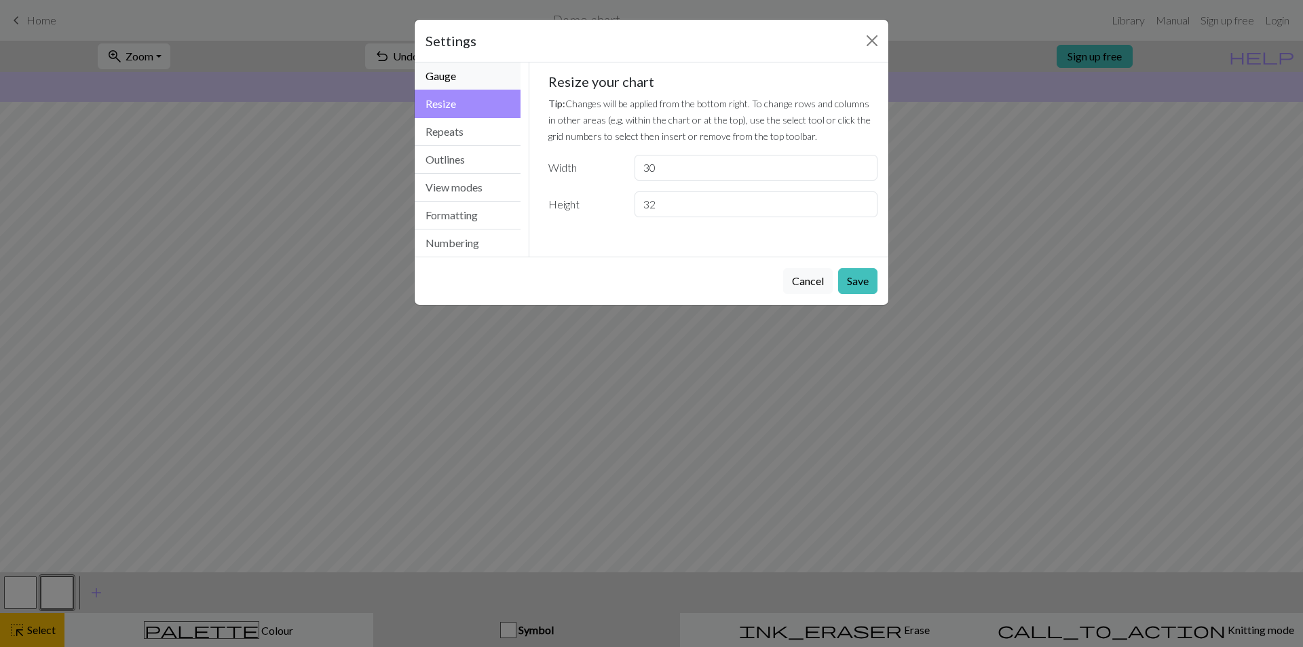
click at [465, 72] on button "Gauge" at bounding box center [468, 76] width 106 height 28
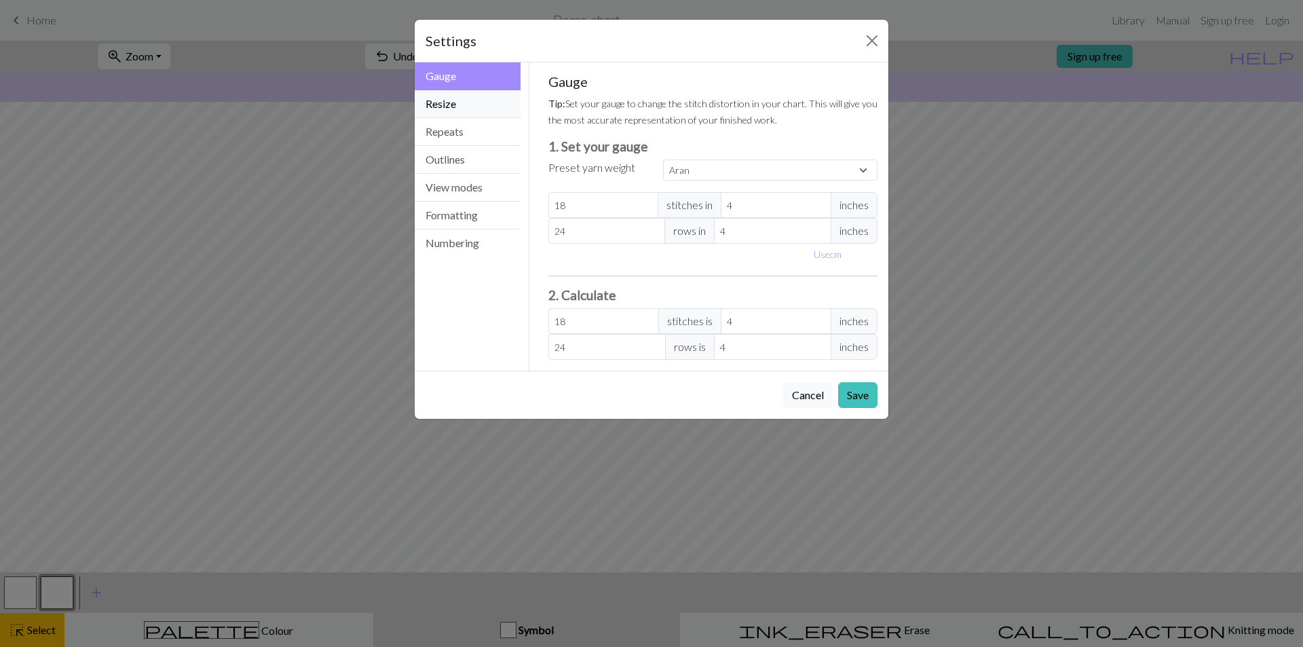
click at [462, 103] on button "Resize" at bounding box center [468, 104] width 106 height 28
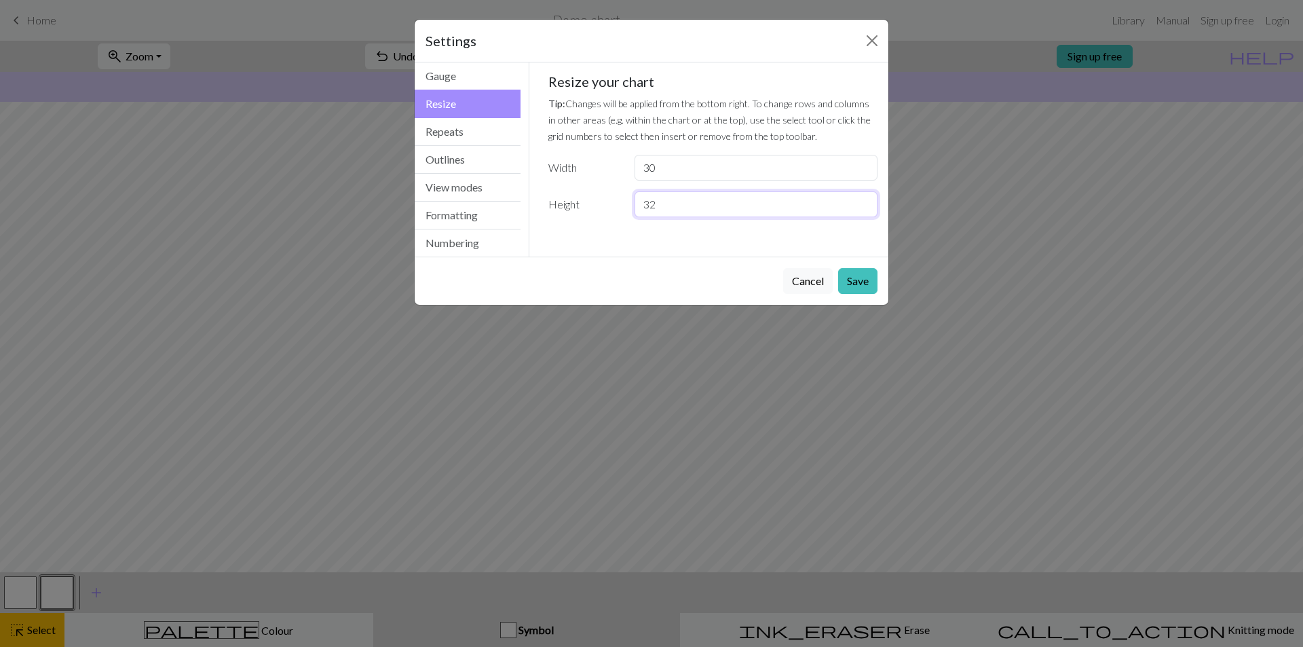
drag, startPoint x: 720, startPoint y: 203, endPoint x: 608, endPoint y: 207, distance: 111.4
click at [608, 207] on div "Height 32" at bounding box center [713, 204] width 346 height 26
type input "4"
drag, startPoint x: 726, startPoint y: 165, endPoint x: 591, endPoint y: 160, distance: 135.2
click at [591, 160] on div "Width 30" at bounding box center [713, 168] width 346 height 26
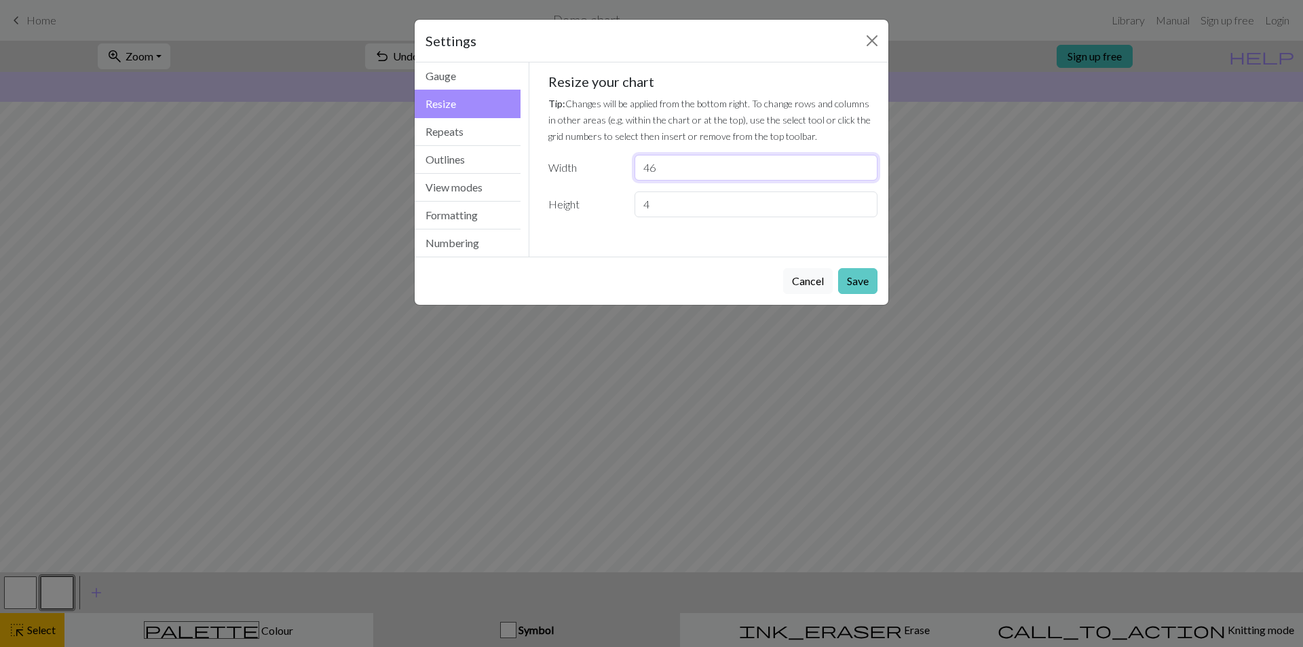
type input "46"
click at [876, 280] on button "Save" at bounding box center [857, 281] width 39 height 26
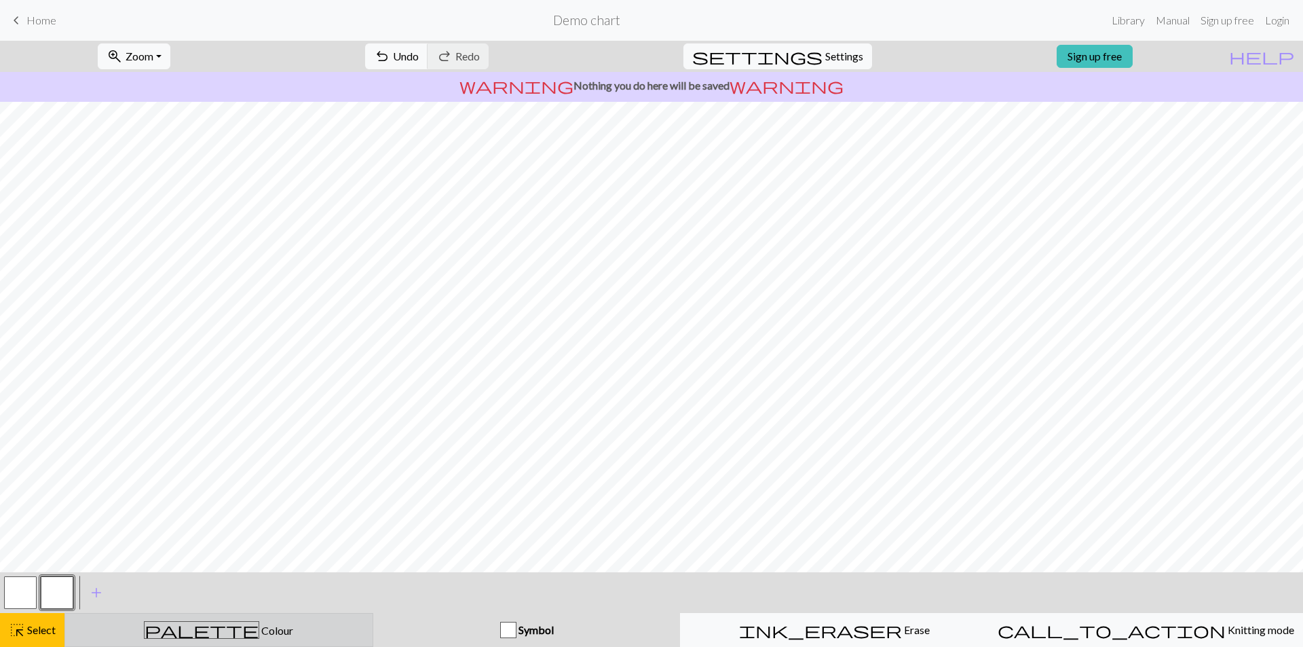
click at [309, 633] on div "palette Colour Colour" at bounding box center [218, 630] width 291 height 18
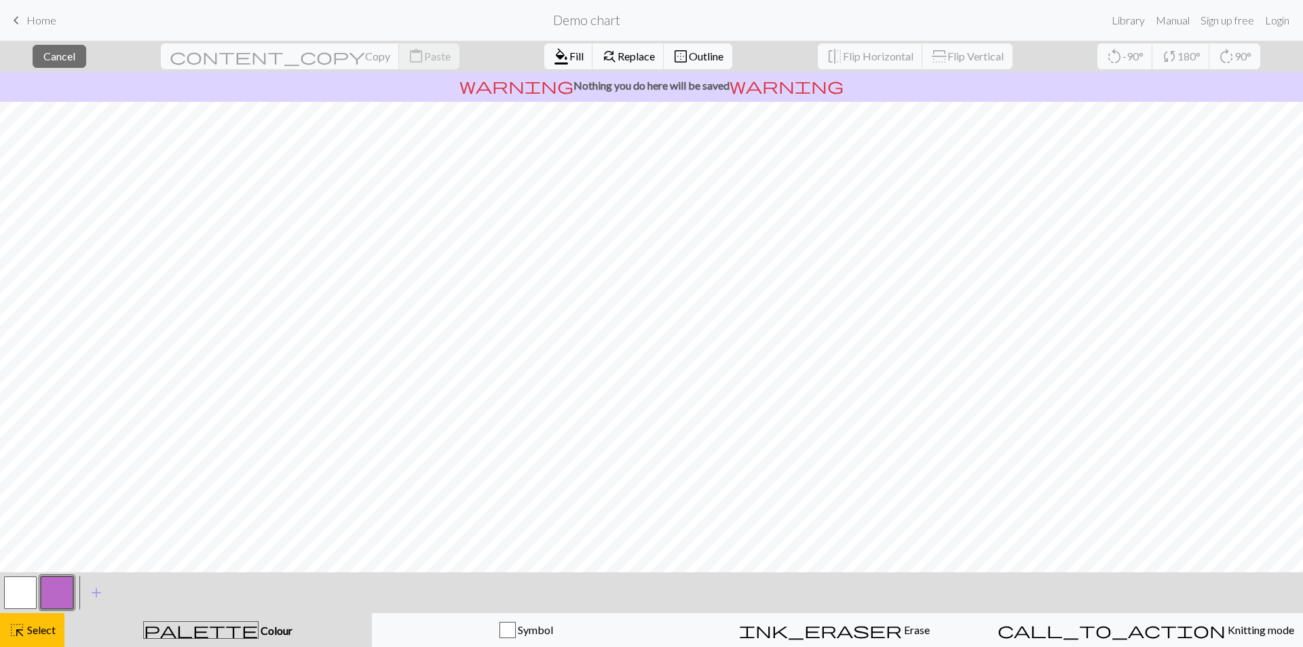
click at [47, 593] on button "button" at bounding box center [57, 592] width 33 height 33
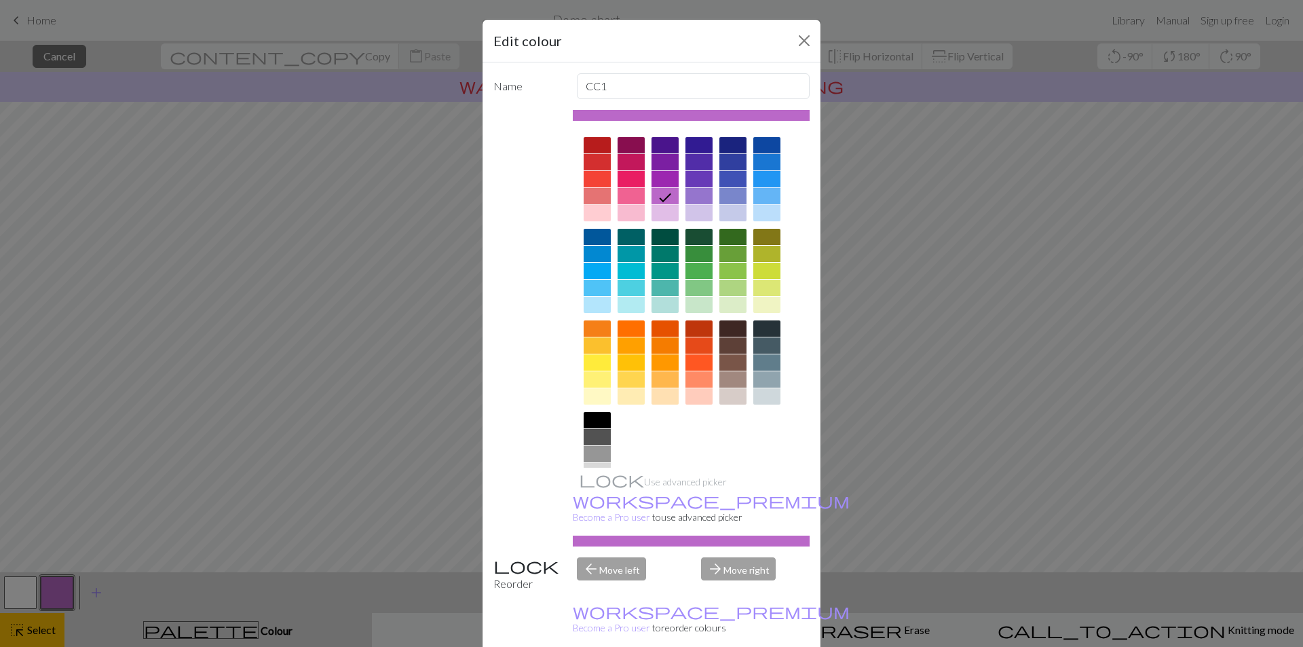
click at [37, 627] on div "Edit colour Name CC1 Use advanced picker workspace_premium Become a Pro user to…" at bounding box center [651, 323] width 1303 height 647
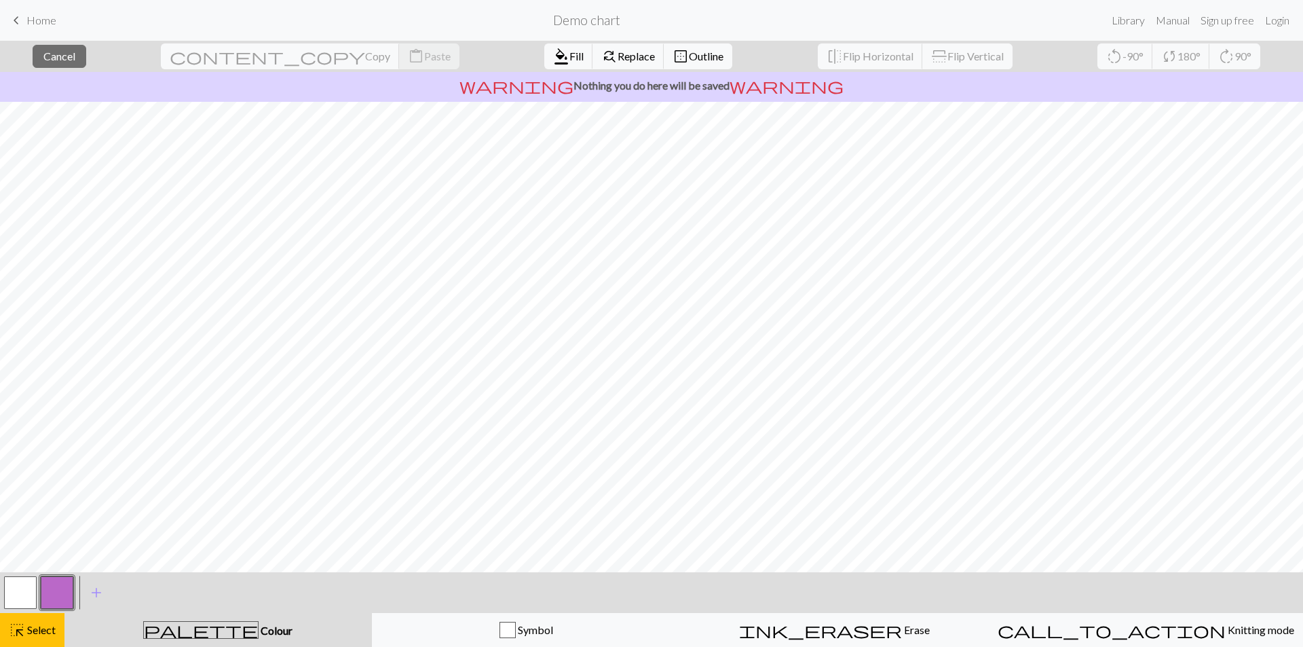
click at [37, 627] on span "Select" at bounding box center [40, 629] width 31 height 13
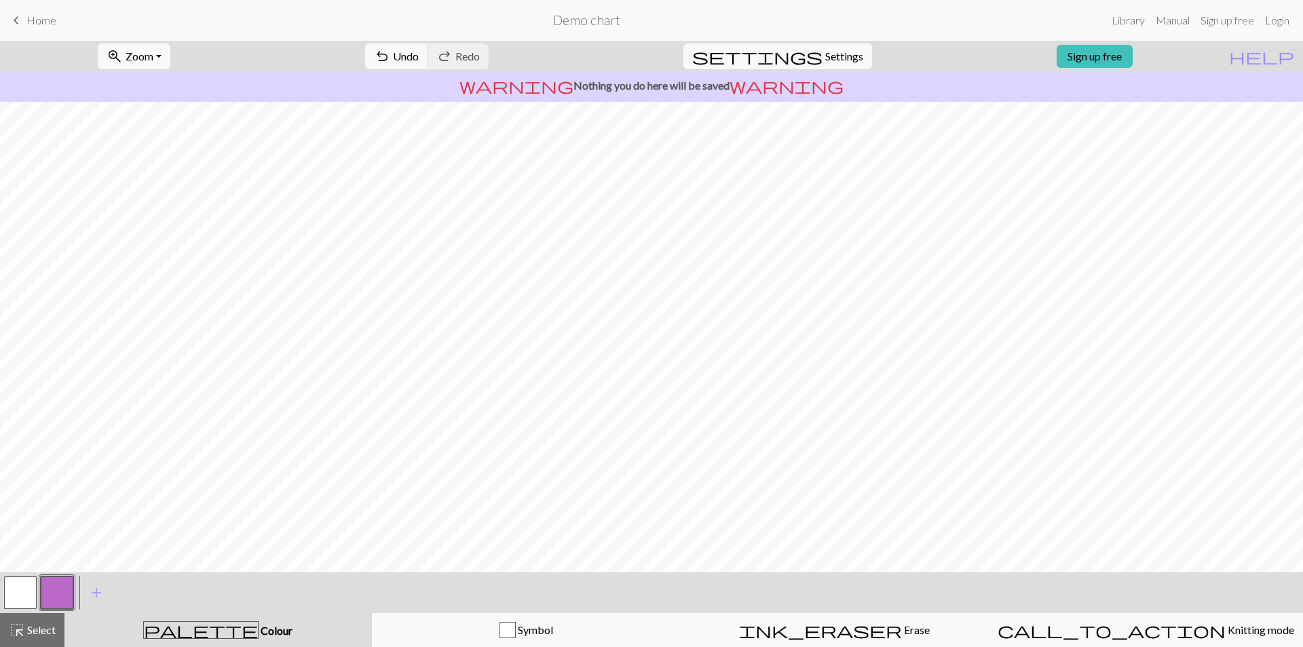
click at [67, 587] on button "button" at bounding box center [57, 592] width 33 height 33
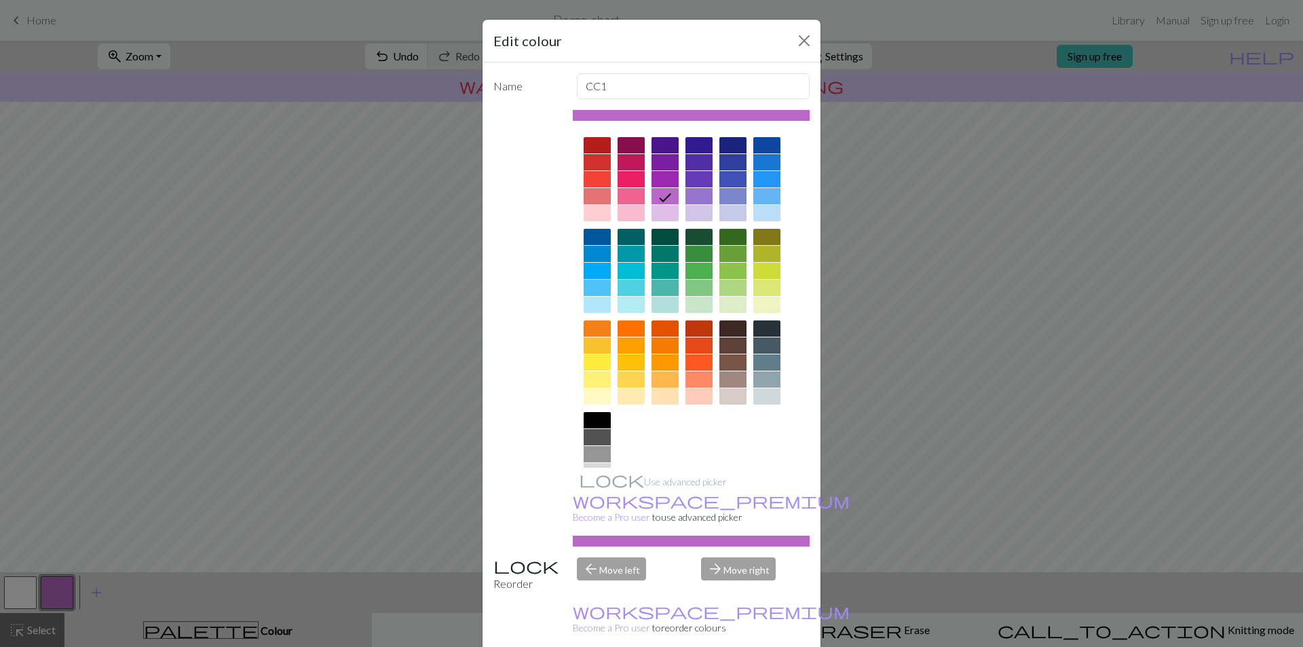
click at [593, 414] on div at bounding box center [597, 420] width 27 height 16
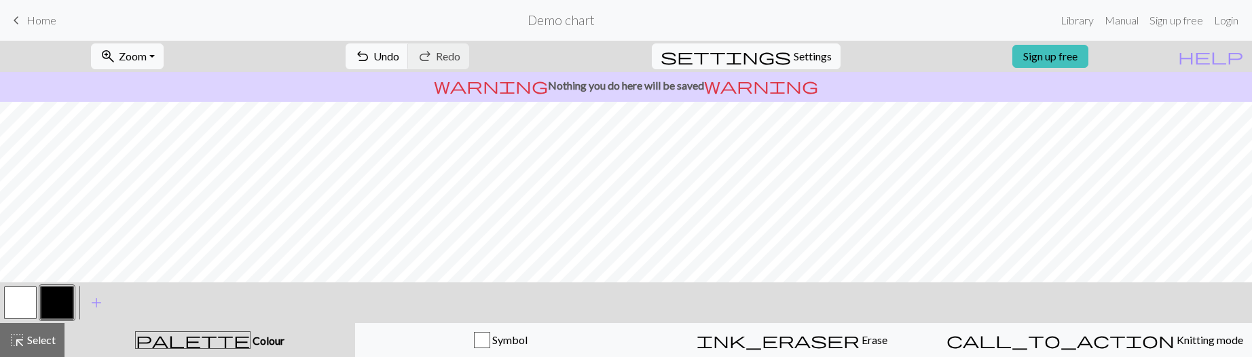
click at [30, 303] on button "button" at bounding box center [20, 302] width 33 height 33
click at [49, 294] on button "button" at bounding box center [57, 302] width 33 height 33
click at [30, 299] on button "button" at bounding box center [20, 302] width 33 height 33
click at [58, 302] on button "button" at bounding box center [57, 302] width 33 height 33
click at [21, 301] on button "button" at bounding box center [20, 302] width 33 height 33
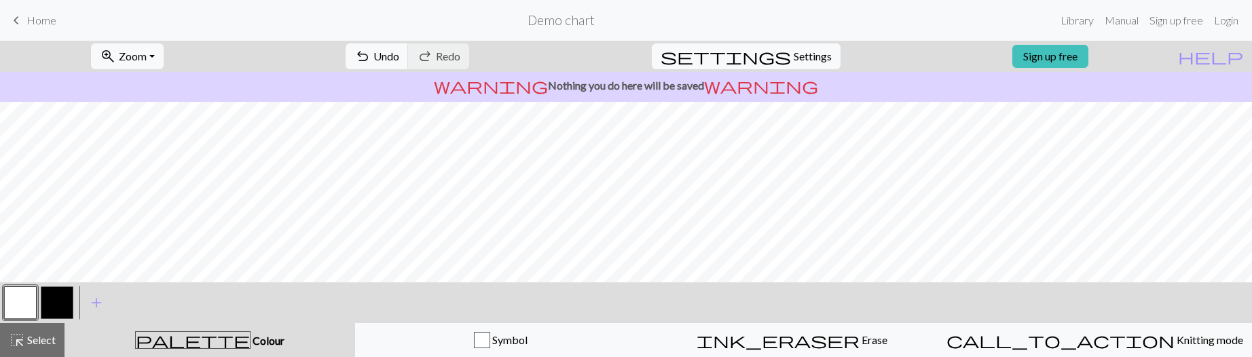
drag, startPoint x: 48, startPoint y: 296, endPoint x: 60, endPoint y: 284, distance: 17.8
click at [49, 295] on button "button" at bounding box center [57, 302] width 33 height 33
click at [18, 299] on button "button" at bounding box center [20, 302] width 33 height 33
click at [74, 310] on div at bounding box center [57, 302] width 37 height 37
click at [69, 307] on button "button" at bounding box center [57, 302] width 33 height 33
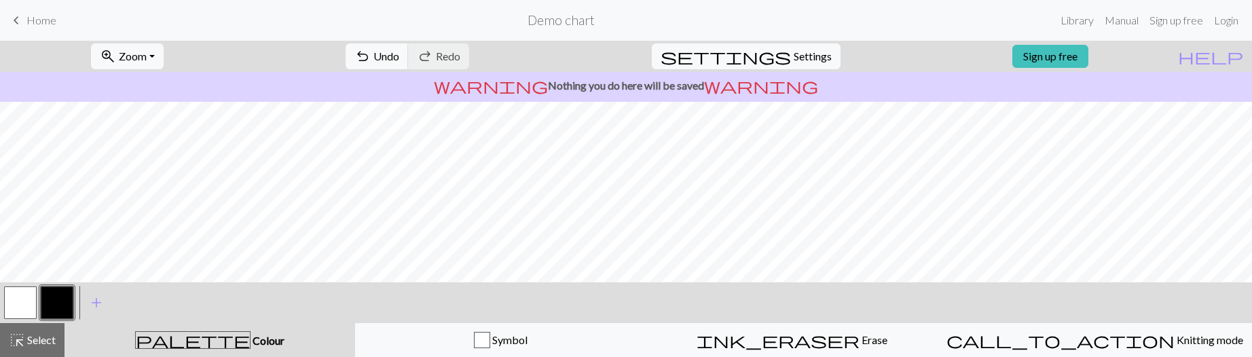
click at [14, 302] on button "button" at bounding box center [20, 302] width 33 height 33
click at [62, 298] on button "button" at bounding box center [57, 302] width 33 height 33
